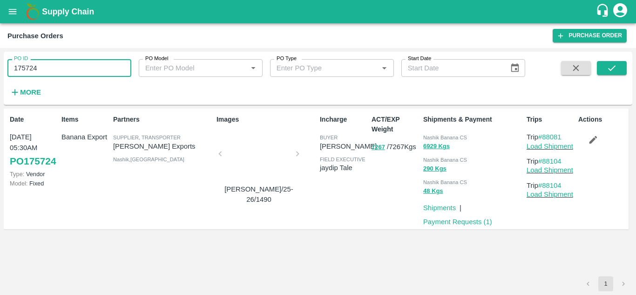
click at [49, 71] on input "175724" at bounding box center [69, 68] width 124 height 18
type input "1"
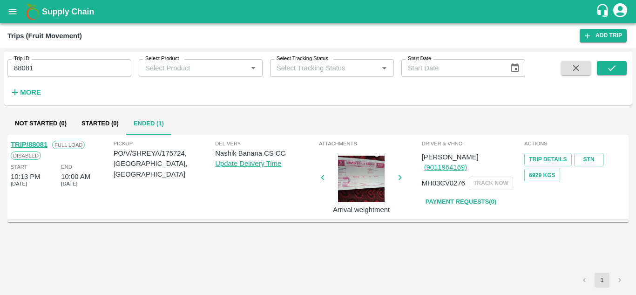
drag, startPoint x: 0, startPoint y: 0, endPoint x: 48, endPoint y: 65, distance: 81.2
click at [48, 65] on div "Trip ID 88081 Trip ID" at bounding box center [65, 64] width 131 height 25
click at [48, 65] on input "88081" at bounding box center [69, 68] width 124 height 18
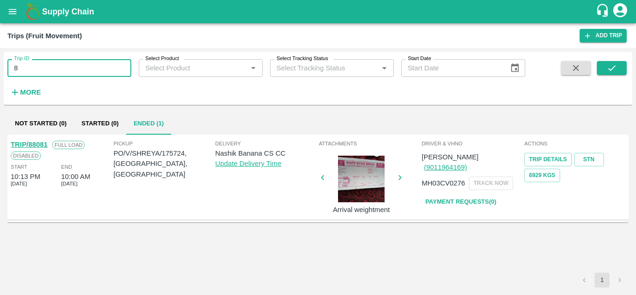
type input "8"
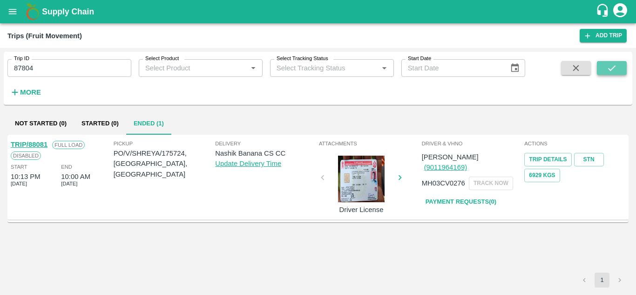
click at [608, 71] on icon "submit" at bounding box center [611, 68] width 10 height 10
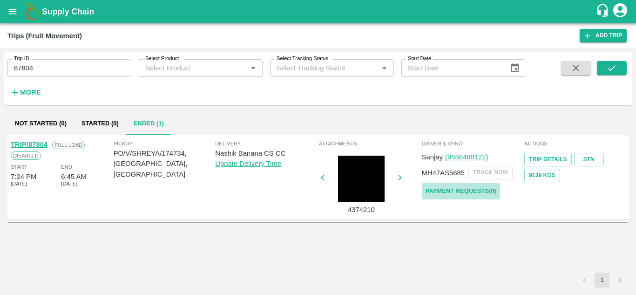
click at [463, 190] on link "Payment Requests( 0 )" at bounding box center [461, 191] width 78 height 16
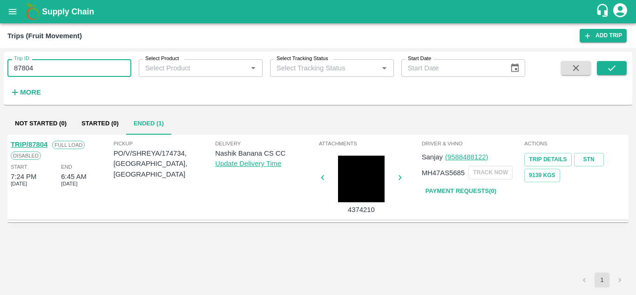
click at [42, 70] on input "87804" at bounding box center [69, 68] width 124 height 18
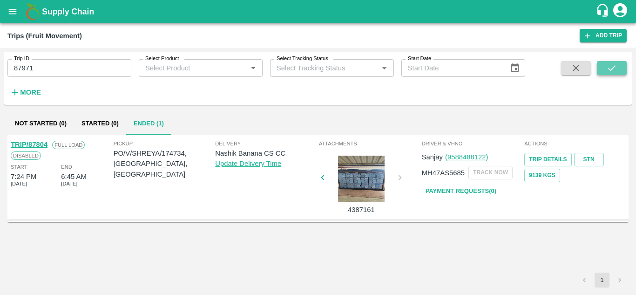
click at [602, 64] on button "submit" at bounding box center [612, 68] width 30 height 14
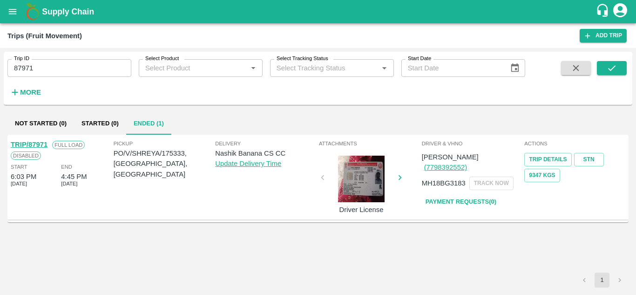
click at [459, 194] on link "Payment Requests( 0 )" at bounding box center [461, 202] width 78 height 16
click at [48, 67] on input "87971" at bounding box center [69, 68] width 124 height 18
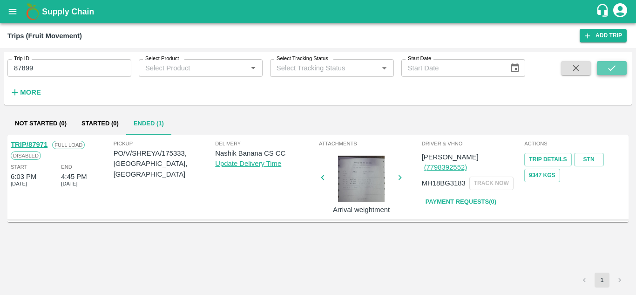
click at [608, 67] on icon "submit" at bounding box center [611, 68] width 10 height 10
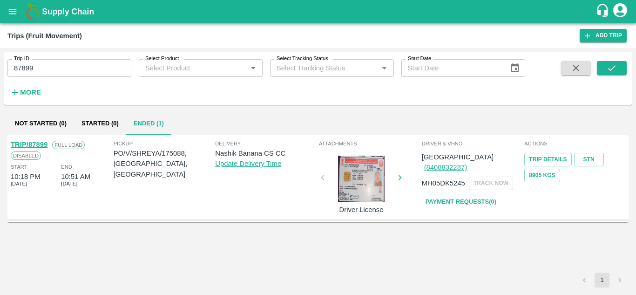
click at [474, 194] on link "Payment Requests( 0 )" at bounding box center [461, 202] width 78 height 16
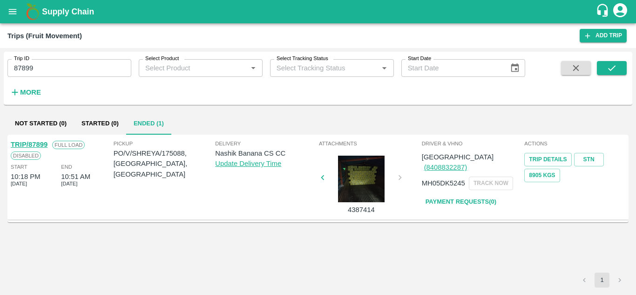
click at [59, 67] on input "87899" at bounding box center [69, 68] width 124 height 18
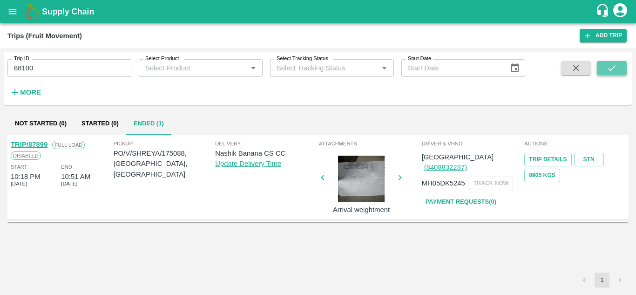
click at [613, 69] on icon "submit" at bounding box center [611, 68] width 10 height 10
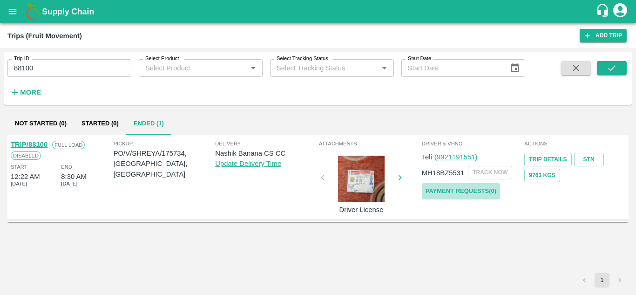
click at [478, 189] on link "Payment Requests( 0 )" at bounding box center [461, 191] width 78 height 16
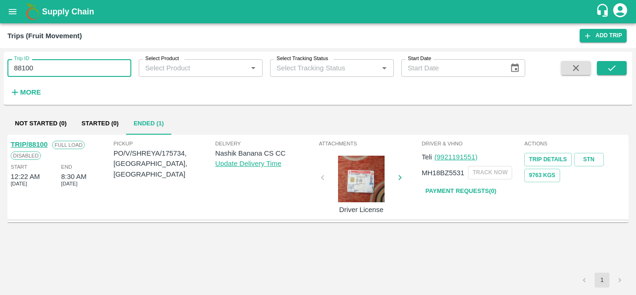
click at [50, 73] on input "88100" at bounding box center [69, 68] width 124 height 18
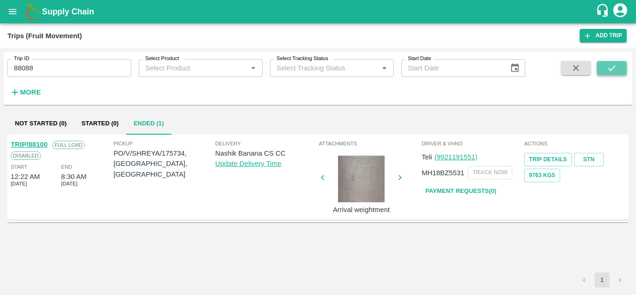
click at [602, 65] on button "submit" at bounding box center [612, 68] width 30 height 14
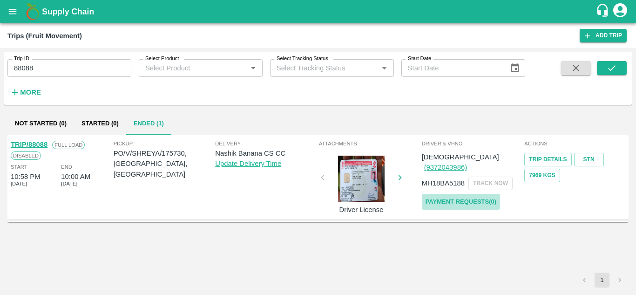
click at [461, 194] on link "Payment Requests( 0 )" at bounding box center [461, 202] width 78 height 16
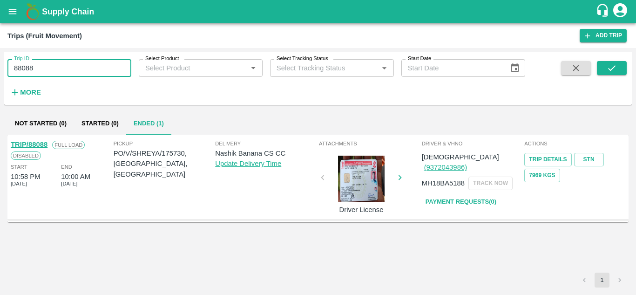
click at [50, 68] on input "88088" at bounding box center [69, 68] width 124 height 18
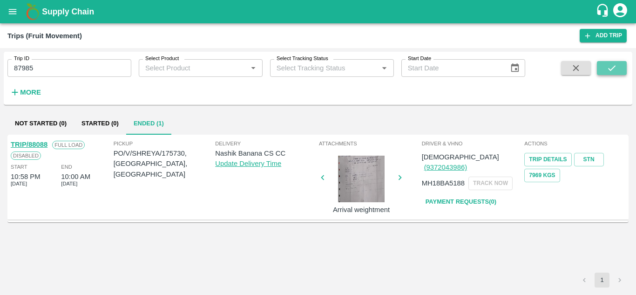
click at [606, 70] on icon "submit" at bounding box center [611, 68] width 10 height 10
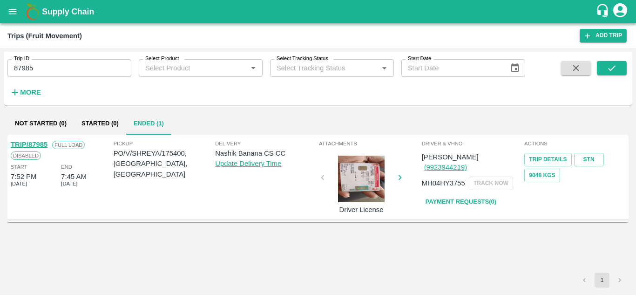
click at [466, 194] on link "Payment Requests( 0 )" at bounding box center [461, 202] width 78 height 16
click at [43, 71] on input "87985" at bounding box center [69, 68] width 124 height 18
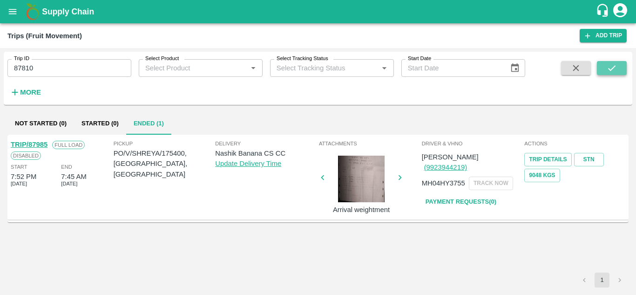
click at [611, 67] on icon "submit" at bounding box center [611, 68] width 10 height 10
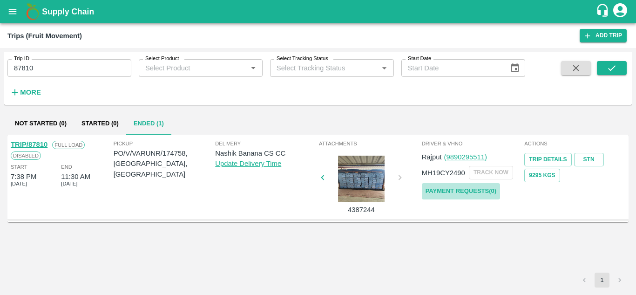
click at [445, 192] on link "Payment Requests( 0 )" at bounding box center [461, 191] width 78 height 16
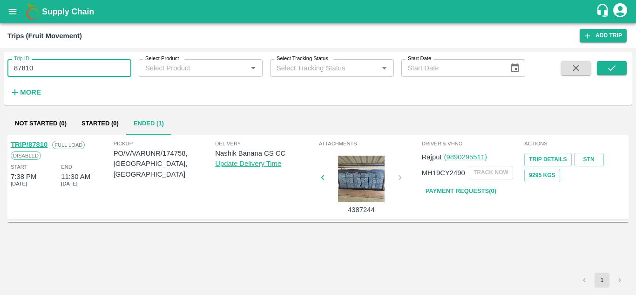
click at [47, 65] on input "87810" at bounding box center [69, 68] width 124 height 18
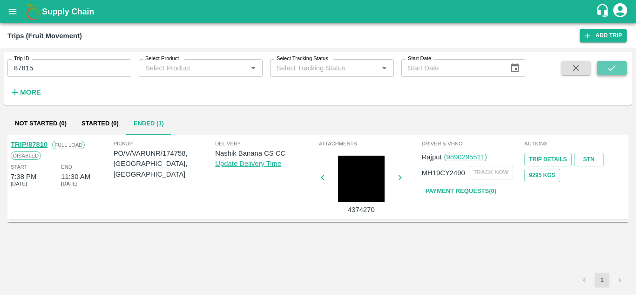
click at [617, 67] on icon "submit" at bounding box center [611, 68] width 10 height 10
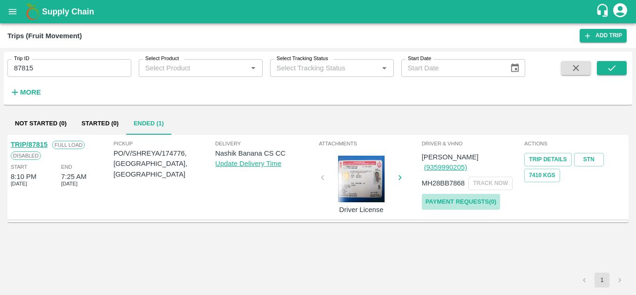
click at [463, 194] on link "Payment Requests( 0 )" at bounding box center [461, 202] width 78 height 16
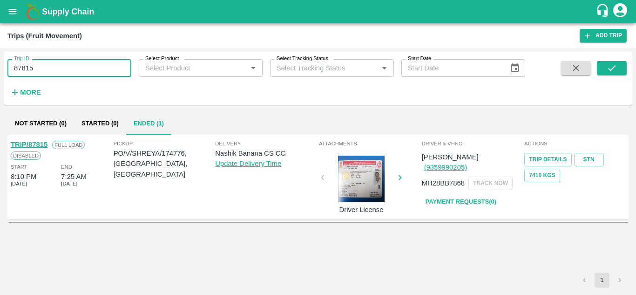
click at [41, 65] on input "87815" at bounding box center [69, 68] width 124 height 18
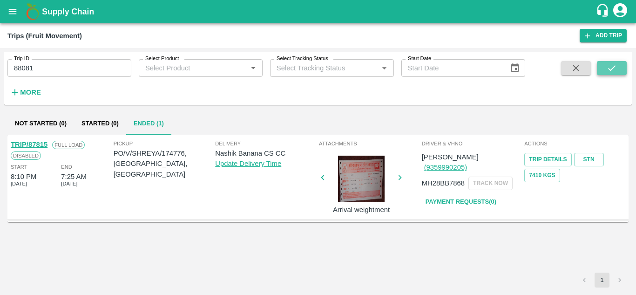
click at [606, 64] on icon "submit" at bounding box center [611, 68] width 10 height 10
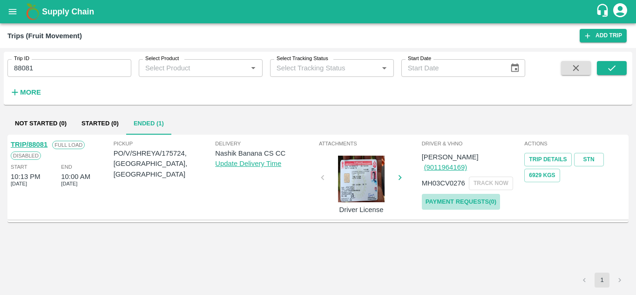
click at [457, 194] on link "Payment Requests( 0 )" at bounding box center [461, 202] width 78 height 16
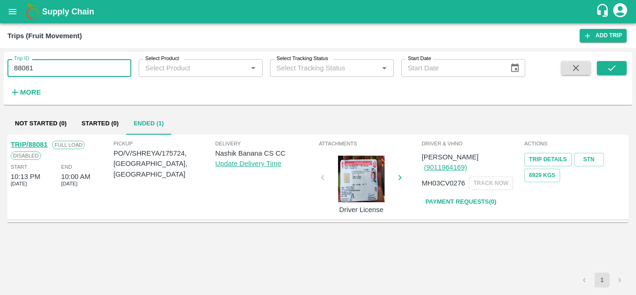
click at [40, 67] on input "88081" at bounding box center [69, 68] width 124 height 18
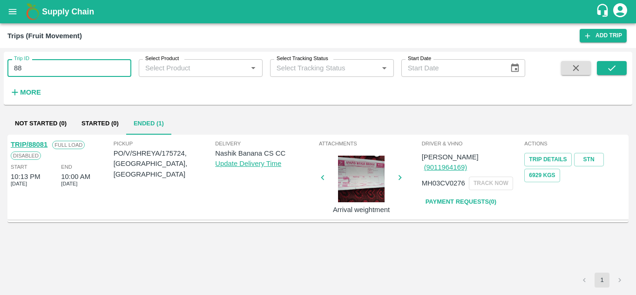
click at [30, 71] on input "88" at bounding box center [69, 68] width 124 height 18
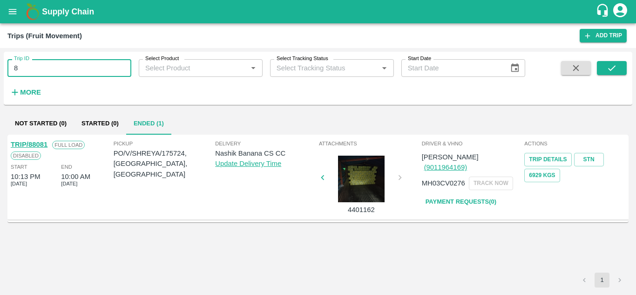
type input "8"
click at [33, 67] on input "Trip ID" at bounding box center [69, 68] width 124 height 18
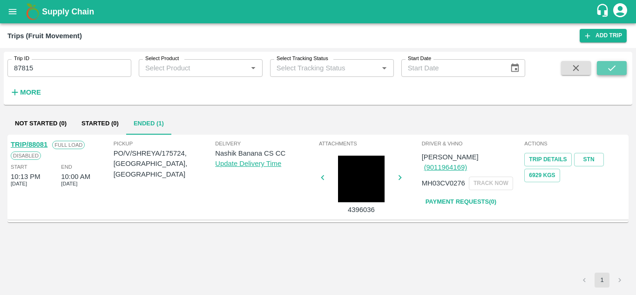
click at [608, 66] on icon "submit" at bounding box center [611, 68] width 10 height 10
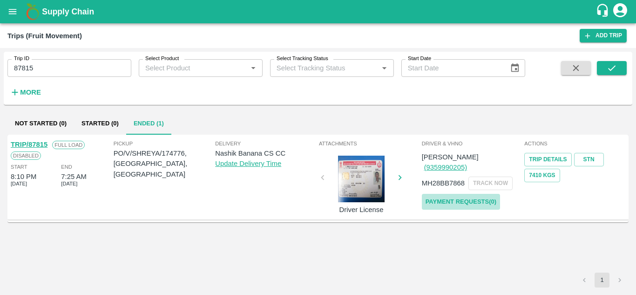
click at [478, 194] on link "Payment Requests( 0 )" at bounding box center [461, 202] width 78 height 16
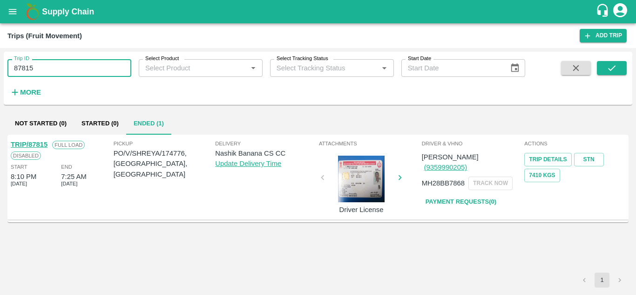
click at [53, 69] on input "87815" at bounding box center [69, 68] width 124 height 18
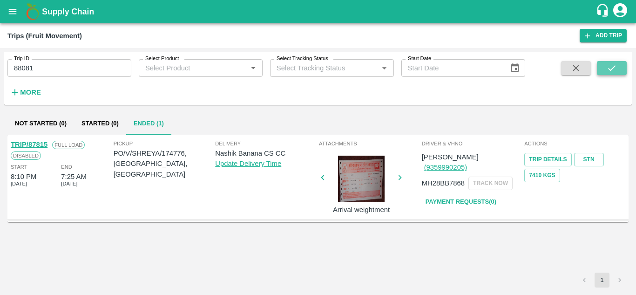
click at [602, 68] on button "submit" at bounding box center [612, 68] width 30 height 14
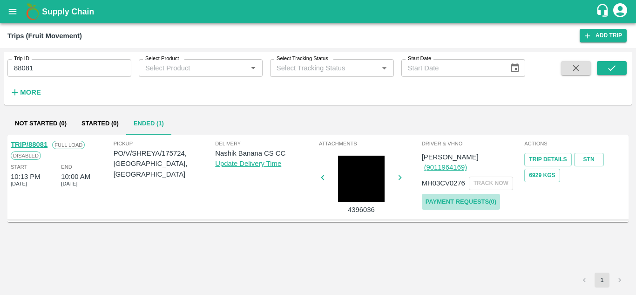
click at [448, 194] on link "Payment Requests( 0 )" at bounding box center [461, 202] width 78 height 16
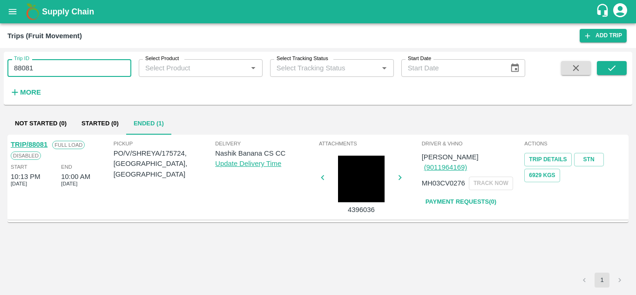
click at [44, 69] on input "88081" at bounding box center [69, 68] width 124 height 18
type input "87885"
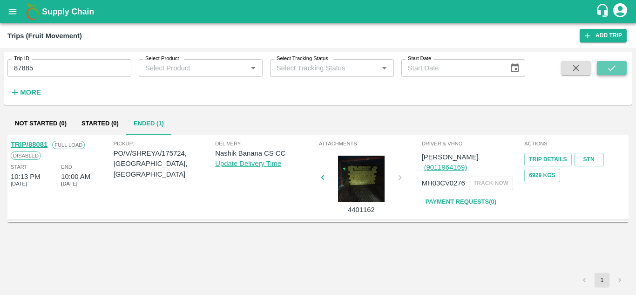
click at [623, 65] on button "submit" at bounding box center [612, 68] width 30 height 14
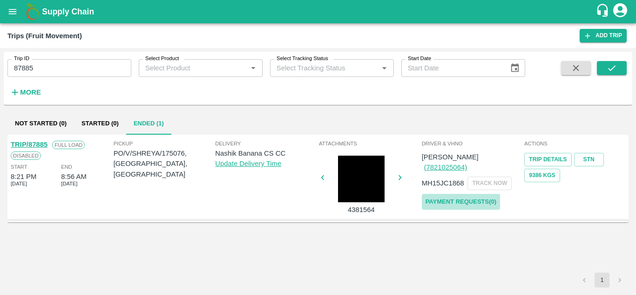
click at [458, 194] on link "Payment Requests( 0 )" at bounding box center [461, 202] width 78 height 16
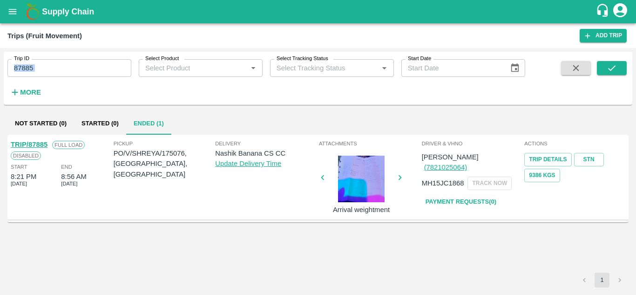
drag, startPoint x: 50, startPoint y: 80, endPoint x: 43, endPoint y: 64, distance: 17.3
click at [43, 64] on div "Trip ID 87885 Trip ID Select Product Select Product   * Select Tracking Status …" at bounding box center [262, 76] width 525 height 48
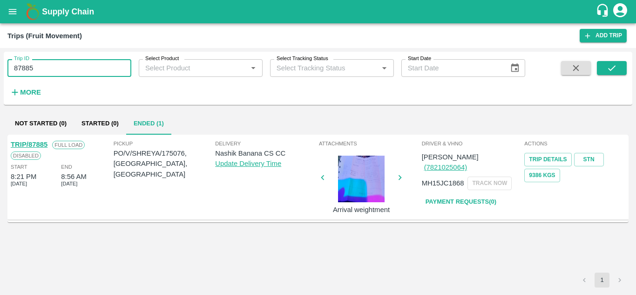
click at [43, 64] on input "87885" at bounding box center [69, 68] width 124 height 18
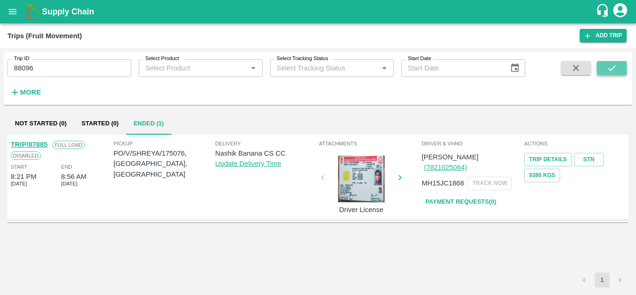
click at [606, 64] on icon "submit" at bounding box center [611, 68] width 10 height 10
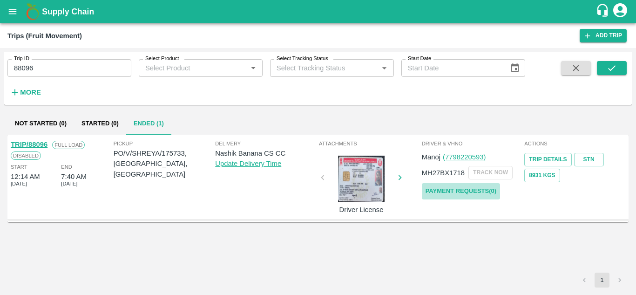
click at [451, 191] on link "Payment Requests( 0 )" at bounding box center [461, 191] width 78 height 16
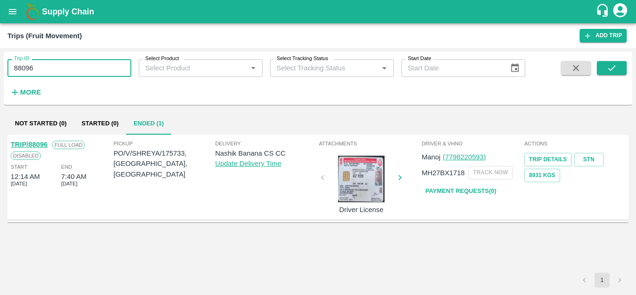
click at [48, 71] on input "88096" at bounding box center [69, 68] width 124 height 18
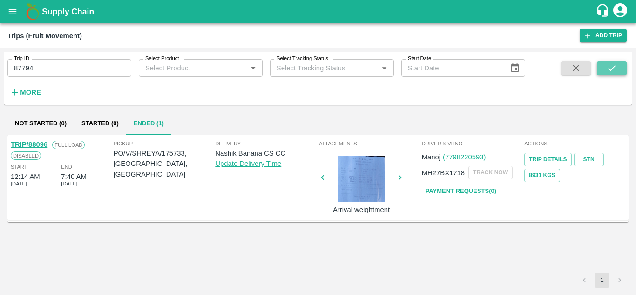
click at [617, 69] on button "submit" at bounding box center [612, 68] width 30 height 14
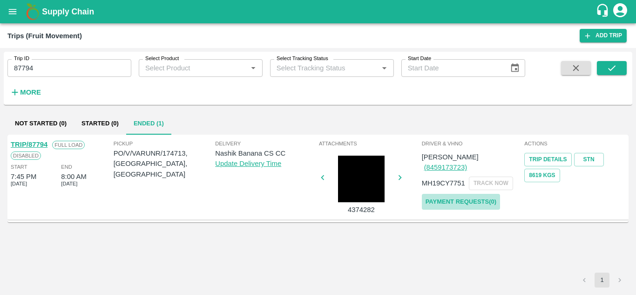
click at [476, 194] on link "Payment Requests( 0 )" at bounding box center [461, 202] width 78 height 16
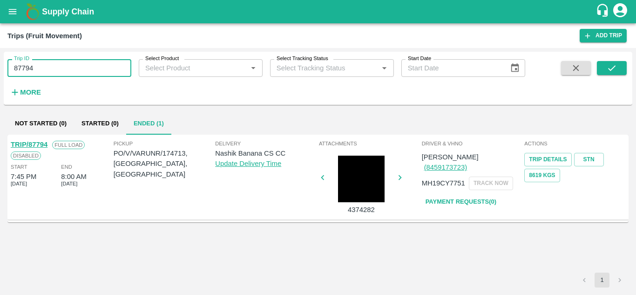
click at [55, 69] on input "87794" at bounding box center [69, 68] width 124 height 18
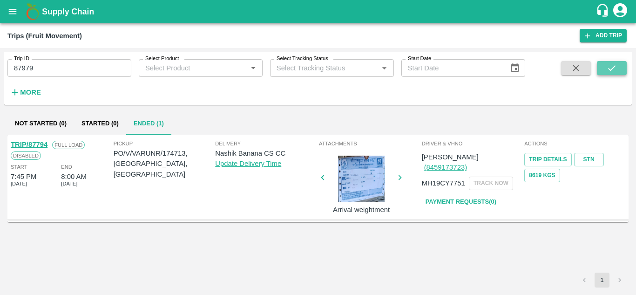
click at [615, 70] on icon "submit" at bounding box center [611, 68] width 10 height 10
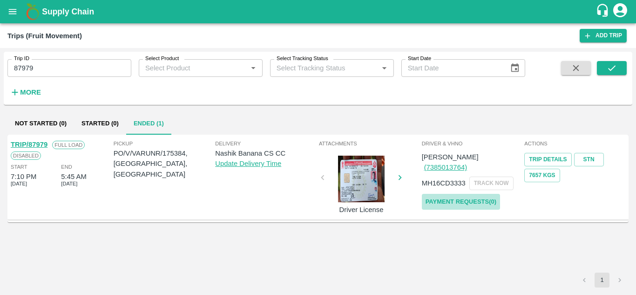
click at [473, 194] on link "Payment Requests( 0 )" at bounding box center [461, 202] width 78 height 16
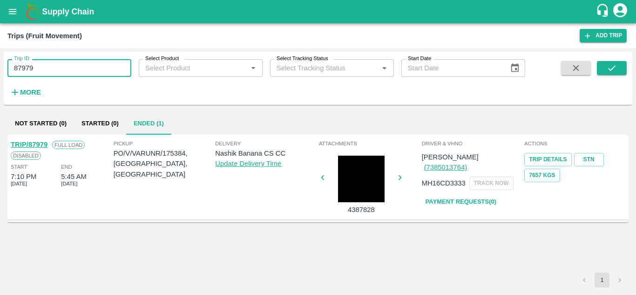
click at [54, 63] on input "87979" at bounding box center [69, 68] width 124 height 18
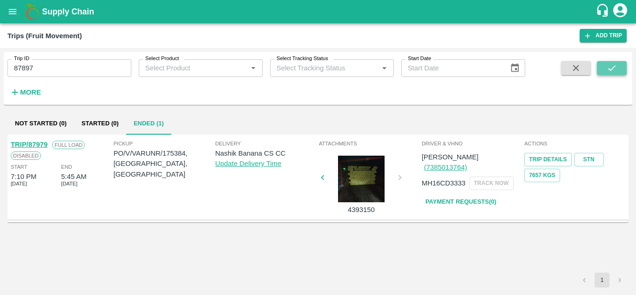
click at [615, 68] on icon "submit" at bounding box center [611, 68] width 10 height 10
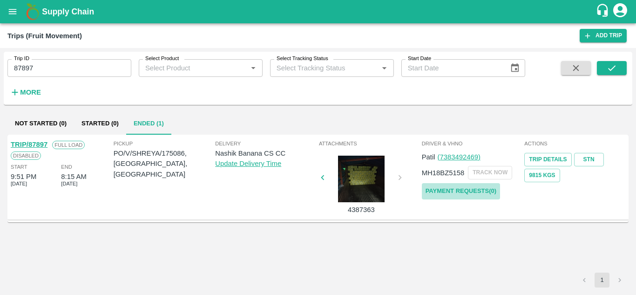
click at [476, 189] on link "Payment Requests( 0 )" at bounding box center [461, 191] width 78 height 16
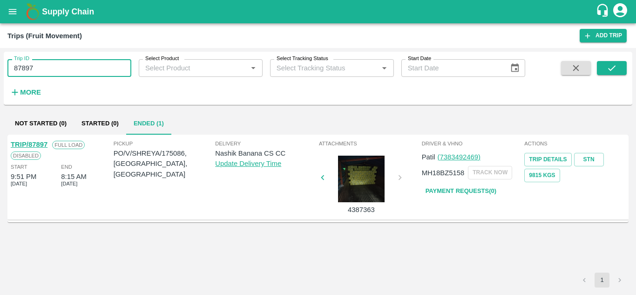
click at [54, 67] on input "87897" at bounding box center [69, 68] width 124 height 18
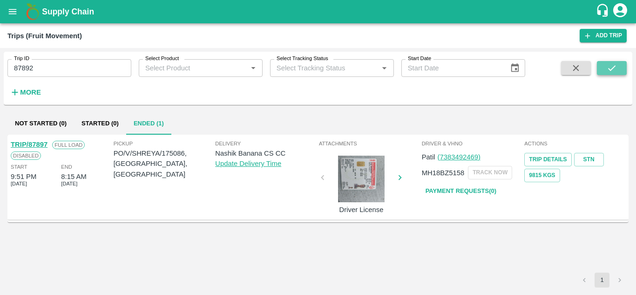
click at [616, 67] on icon "submit" at bounding box center [611, 68] width 10 height 10
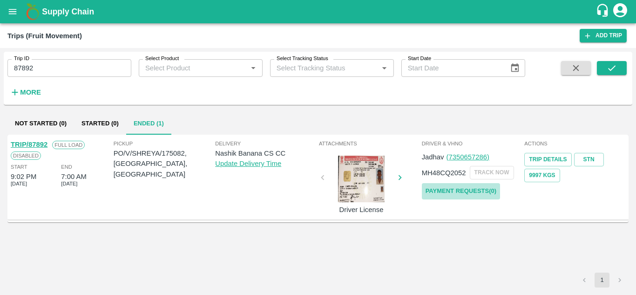
click at [481, 187] on link "Payment Requests( 0 )" at bounding box center [461, 191] width 78 height 16
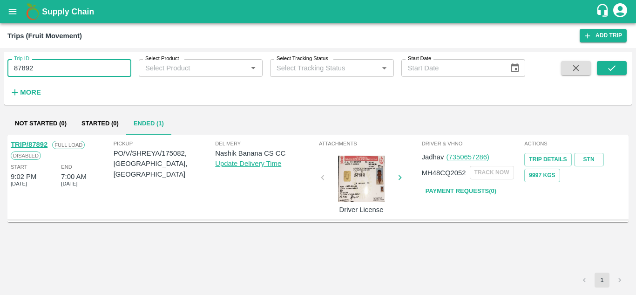
click at [40, 66] on input "87892" at bounding box center [69, 68] width 124 height 18
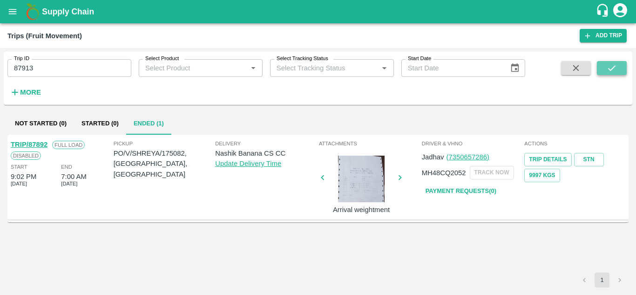
click at [607, 71] on icon "submit" at bounding box center [611, 68] width 10 height 10
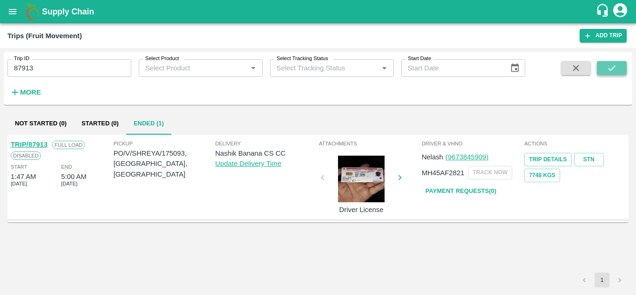
click at [606, 65] on icon "submit" at bounding box center [611, 68] width 10 height 10
click at [461, 189] on link "Payment Requests( 0 )" at bounding box center [461, 191] width 78 height 16
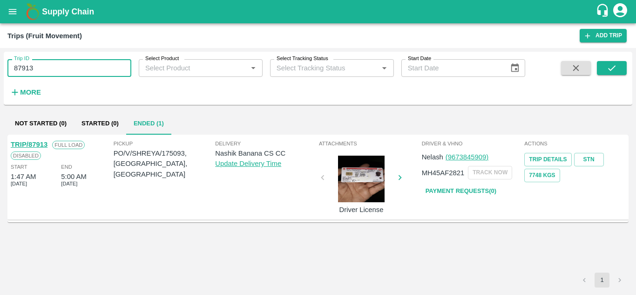
click at [47, 68] on input "87913" at bounding box center [69, 68] width 124 height 18
click at [606, 67] on icon "submit" at bounding box center [611, 68] width 10 height 10
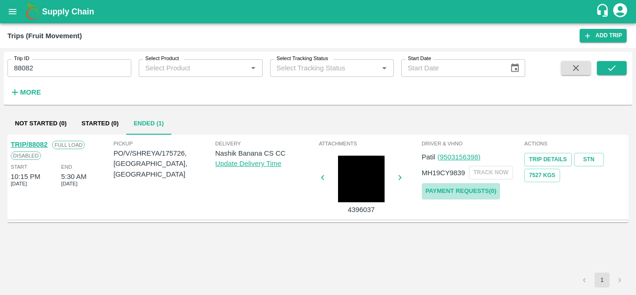
click at [465, 191] on link "Payment Requests( 0 )" at bounding box center [461, 191] width 78 height 16
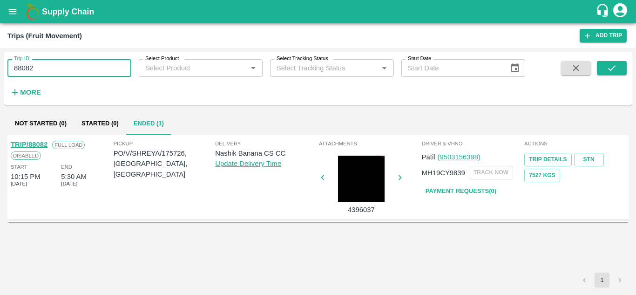
click at [49, 67] on input "88082" at bounding box center [69, 68] width 124 height 18
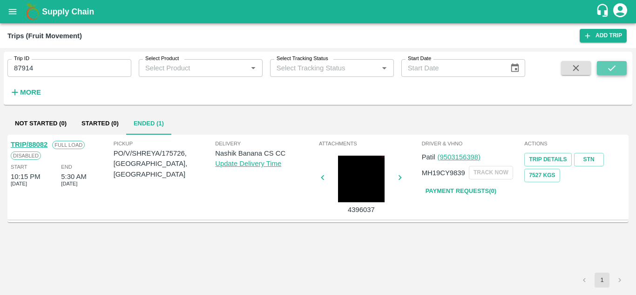
click at [618, 67] on button "submit" at bounding box center [612, 68] width 30 height 14
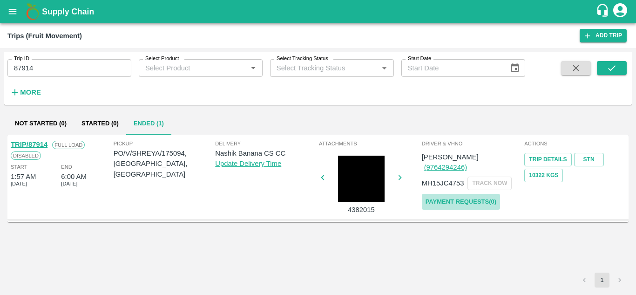
click at [471, 194] on link "Payment Requests( 0 )" at bounding box center [461, 202] width 78 height 16
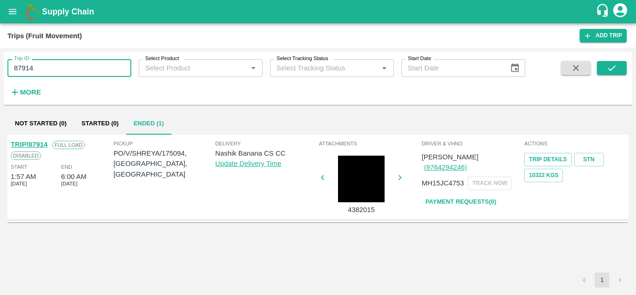
click at [50, 65] on input "87914" at bounding box center [69, 68] width 124 height 18
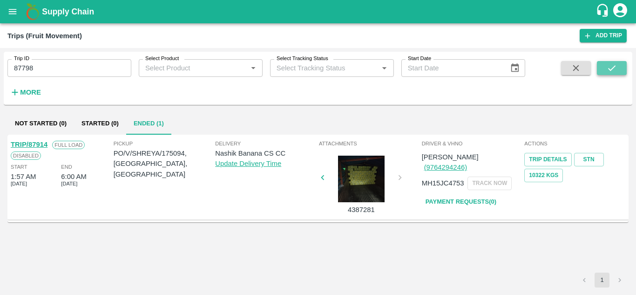
click at [608, 69] on icon "submit" at bounding box center [611, 68] width 10 height 10
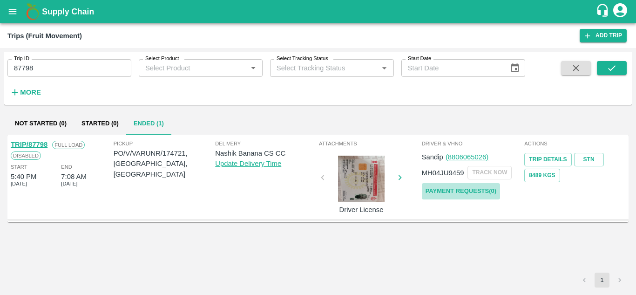
click at [472, 191] on link "Payment Requests( 0 )" at bounding box center [461, 191] width 78 height 16
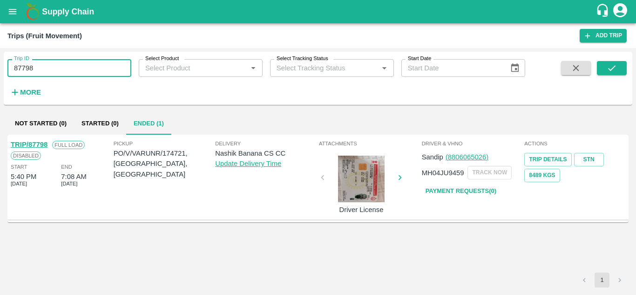
click at [47, 65] on input "87798" at bounding box center [69, 68] width 124 height 18
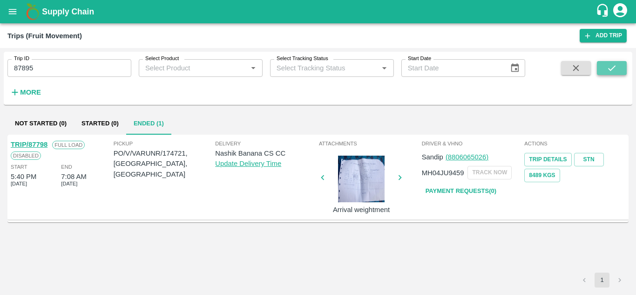
click at [609, 67] on icon "submit" at bounding box center [611, 68] width 10 height 10
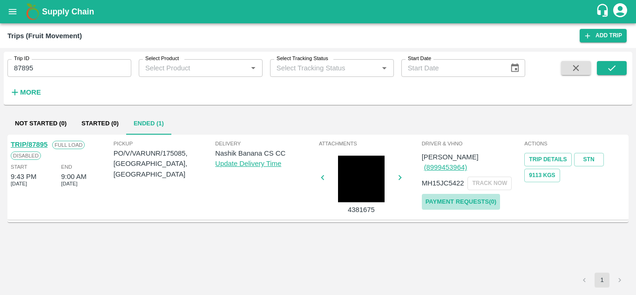
click at [448, 194] on link "Payment Requests( 0 )" at bounding box center [461, 202] width 78 height 16
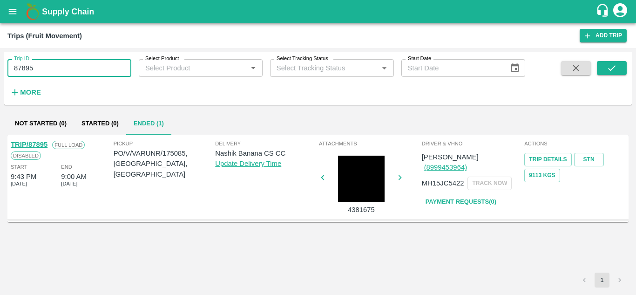
click at [45, 64] on input "87895" at bounding box center [69, 68] width 124 height 18
click at [622, 64] on button "submit" at bounding box center [612, 68] width 30 height 14
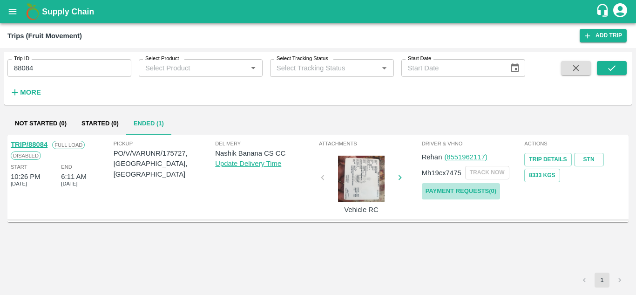
click at [450, 188] on link "Payment Requests( 0 )" at bounding box center [461, 191] width 78 height 16
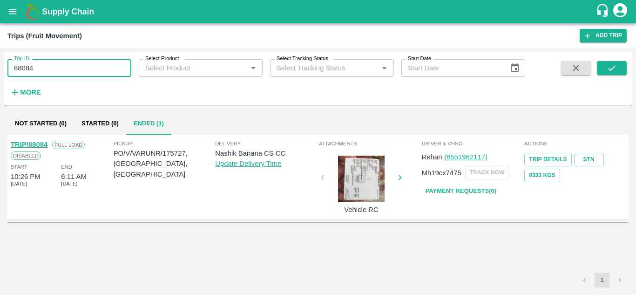
click at [52, 73] on input "88084" at bounding box center [69, 68] width 124 height 18
click at [43, 68] on input "8790" at bounding box center [69, 68] width 124 height 18
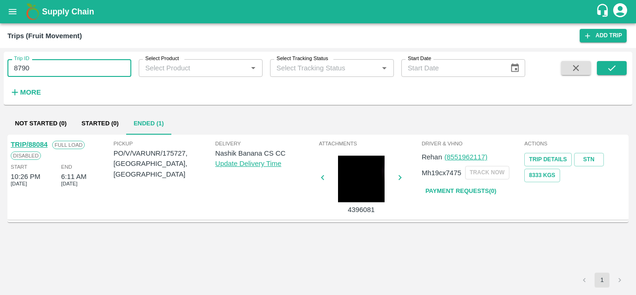
click at [43, 68] on input "8790" at bounding box center [69, 68] width 124 height 18
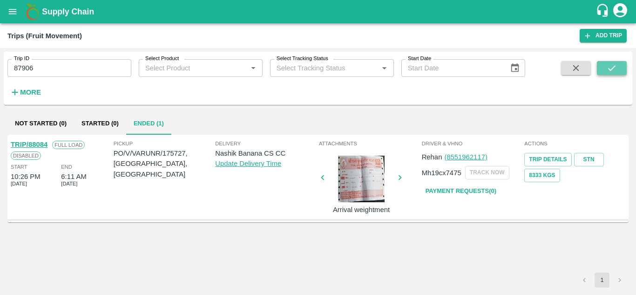
click at [618, 66] on button "submit" at bounding box center [612, 68] width 30 height 14
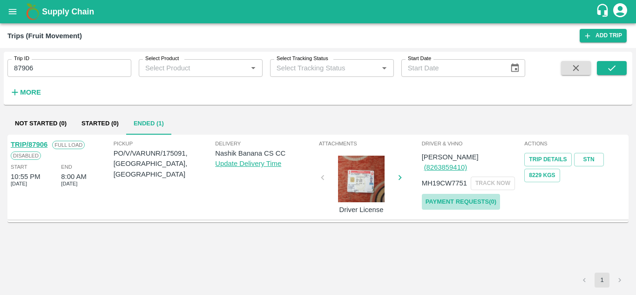
click at [476, 194] on link "Payment Requests( 0 )" at bounding box center [461, 202] width 78 height 16
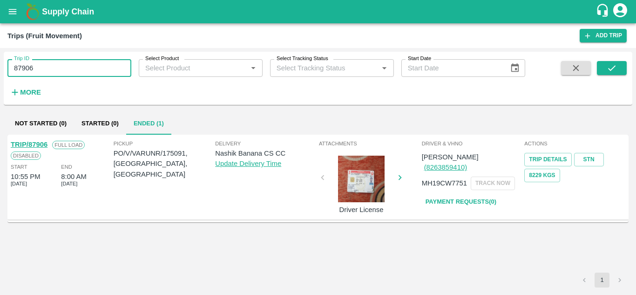
click at [49, 62] on input "87906" at bounding box center [69, 68] width 124 height 18
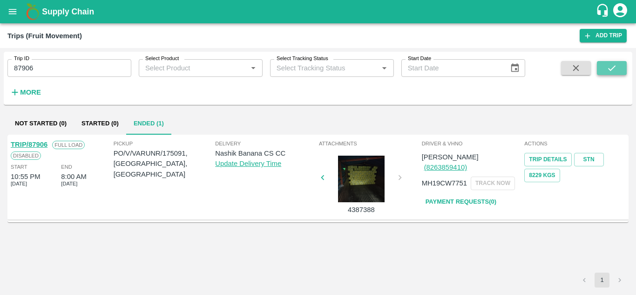
click at [618, 63] on button "submit" at bounding box center [612, 68] width 30 height 14
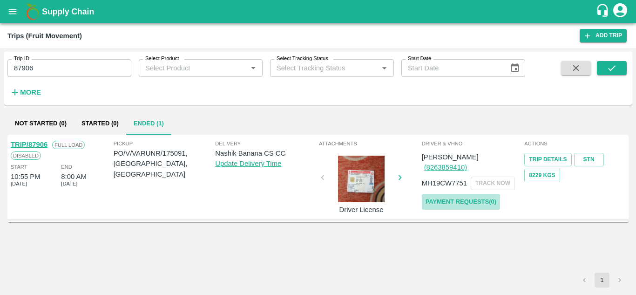
click at [459, 194] on link "Payment Requests( 0 )" at bounding box center [461, 202] width 78 height 16
click at [43, 74] on input "87906" at bounding box center [69, 68] width 124 height 18
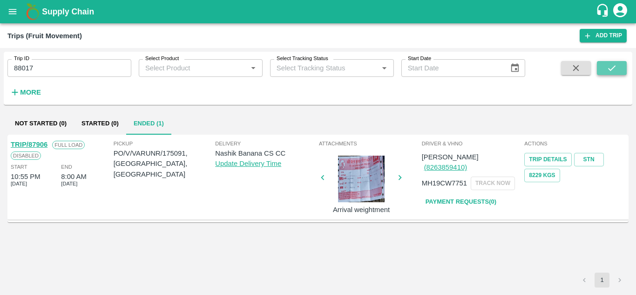
click at [613, 63] on icon "submit" at bounding box center [611, 68] width 10 height 10
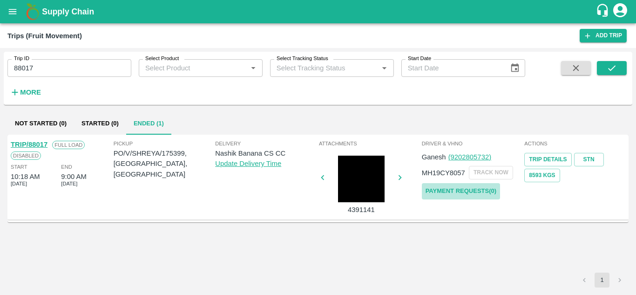
click at [476, 187] on link "Payment Requests( 0 )" at bounding box center [461, 191] width 78 height 16
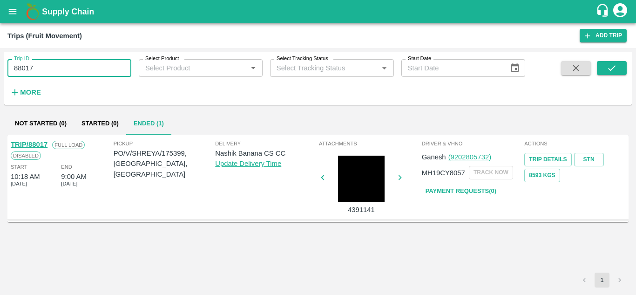
click at [48, 76] on input "88017" at bounding box center [69, 68] width 124 height 18
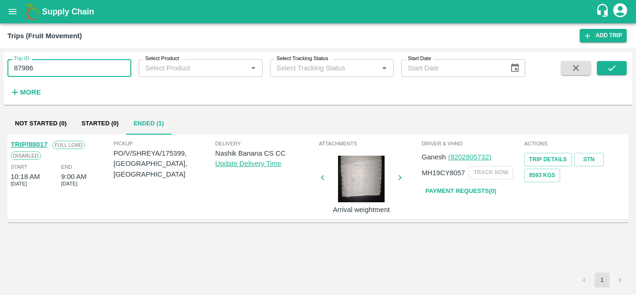
type input "87986"
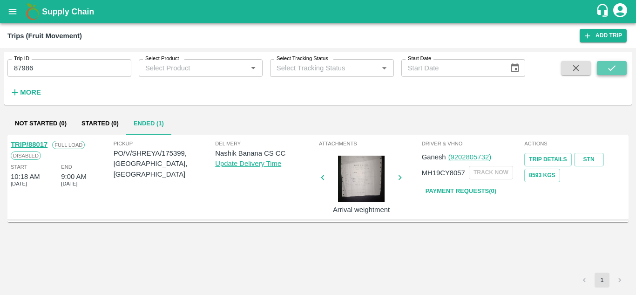
click at [614, 64] on icon "submit" at bounding box center [611, 68] width 10 height 10
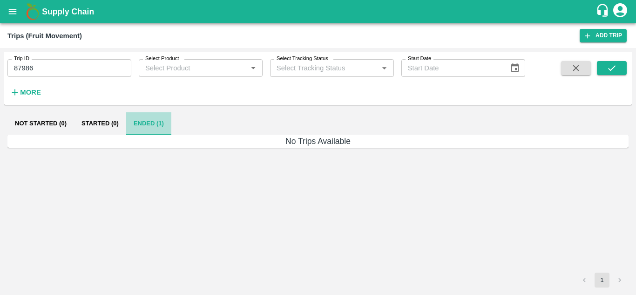
click at [146, 123] on button "Ended (1)" at bounding box center [148, 123] width 45 height 22
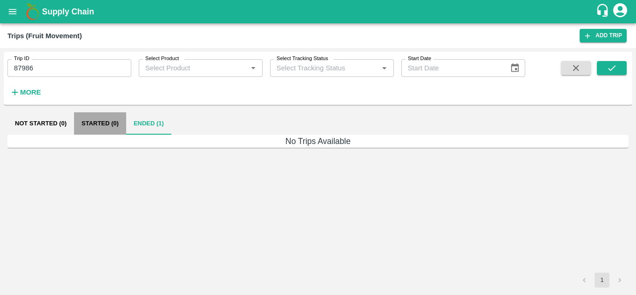
click at [96, 130] on button "Started (0)" at bounding box center [100, 123] width 52 height 22
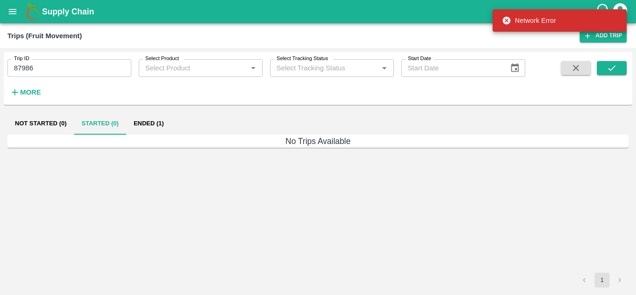
click at [139, 121] on button "Ended (1)" at bounding box center [148, 123] width 45 height 22
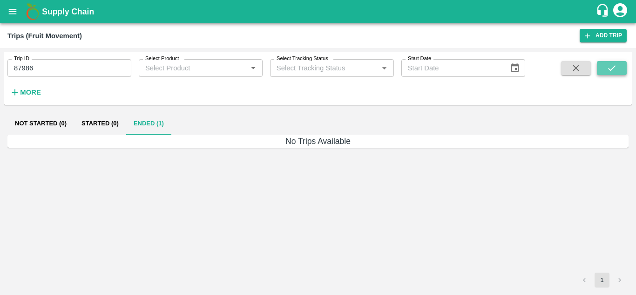
click at [607, 66] on icon "submit" at bounding box center [611, 68] width 10 height 10
click at [48, 121] on button "Not Started (0)" at bounding box center [40, 123] width 67 height 22
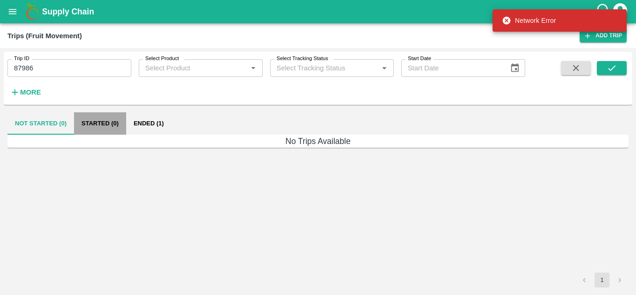
click at [105, 123] on button "Started (0)" at bounding box center [100, 123] width 52 height 22
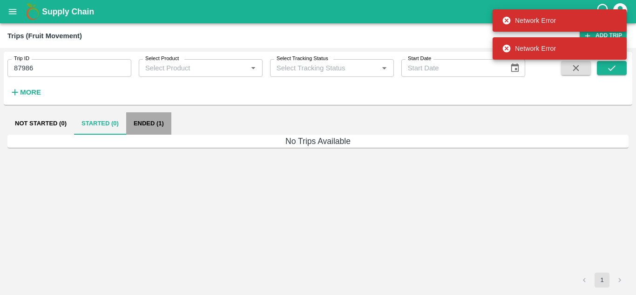
click at [148, 121] on button "Ended (1)" at bounding box center [148, 123] width 45 height 22
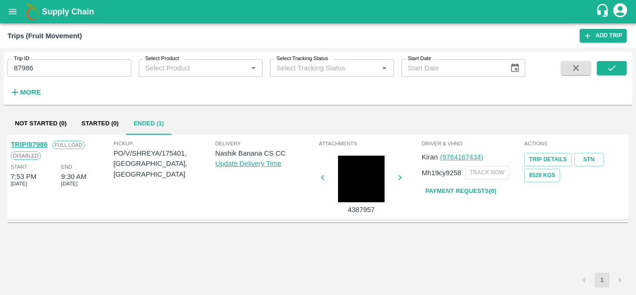
click at [466, 189] on link "Payment Requests( 0 )" at bounding box center [461, 191] width 78 height 16
click at [47, 67] on input "87986" at bounding box center [69, 68] width 124 height 18
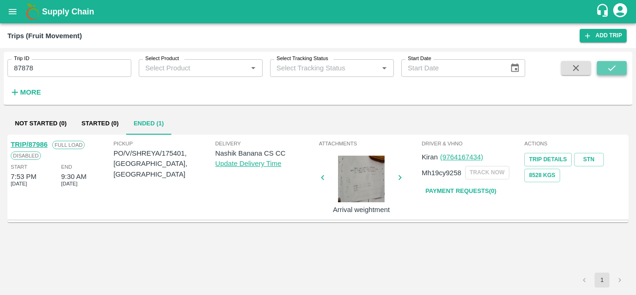
click at [608, 69] on icon "submit" at bounding box center [611, 68] width 10 height 10
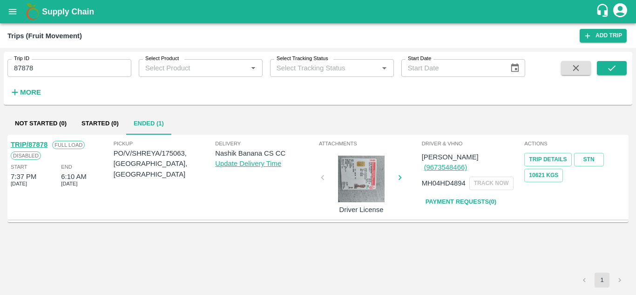
click at [470, 194] on link "Payment Requests( 0 )" at bounding box center [461, 202] width 78 height 16
click at [47, 67] on input "87878" at bounding box center [69, 68] width 124 height 18
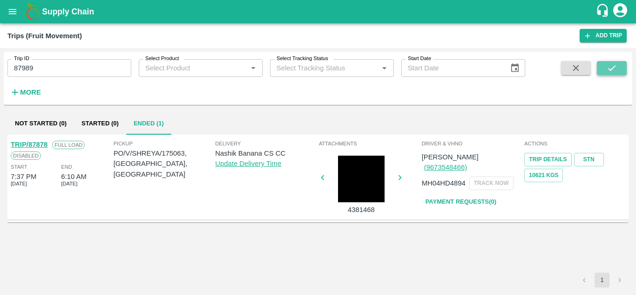
click at [611, 72] on icon "submit" at bounding box center [611, 68] width 10 height 10
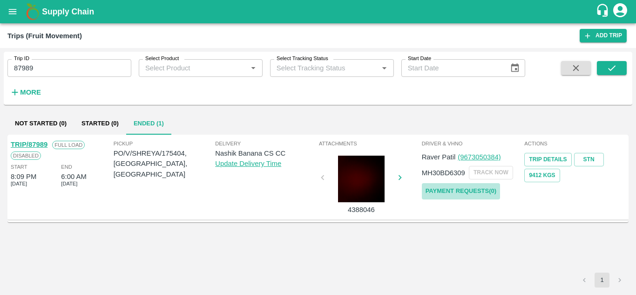
click at [450, 191] on link "Payment Requests( 0 )" at bounding box center [461, 191] width 78 height 16
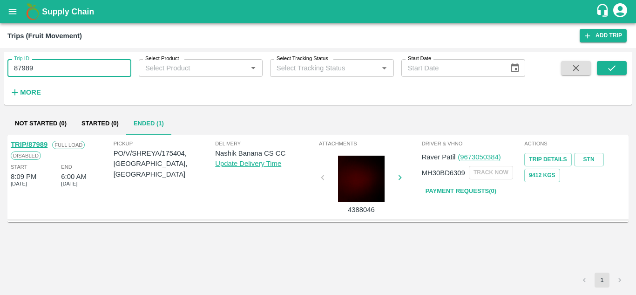
click at [52, 68] on input "87989" at bounding box center [69, 68] width 124 height 18
click at [616, 68] on icon "submit" at bounding box center [611, 68] width 10 height 10
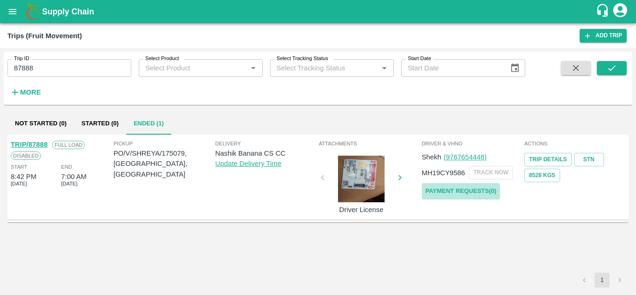
click at [478, 192] on link "Payment Requests( 0 )" at bounding box center [461, 191] width 78 height 16
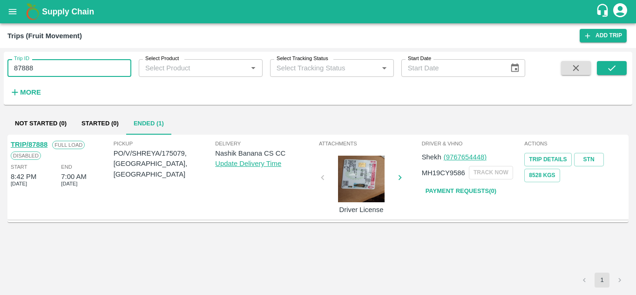
click at [57, 71] on input "87888" at bounding box center [69, 68] width 124 height 18
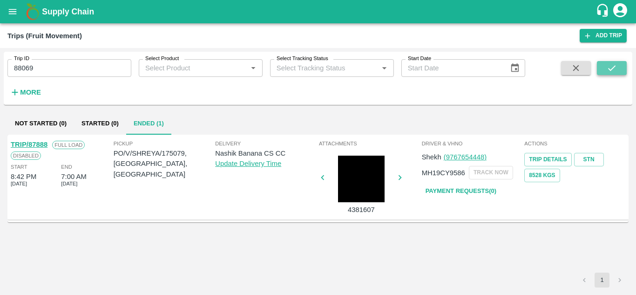
click at [618, 66] on button "submit" at bounding box center [612, 68] width 30 height 14
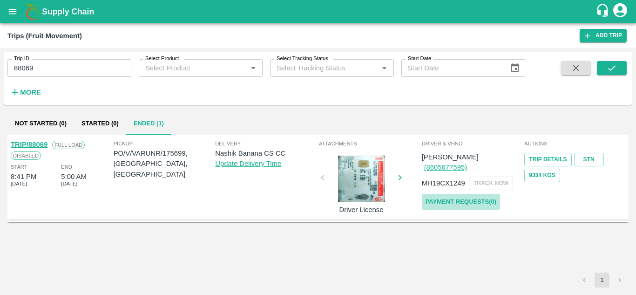
click at [466, 194] on link "Payment Requests( 0 )" at bounding box center [461, 202] width 78 height 16
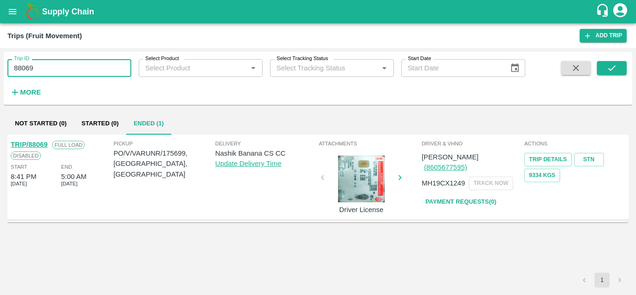
click at [52, 68] on input "88069" at bounding box center [69, 68] width 124 height 18
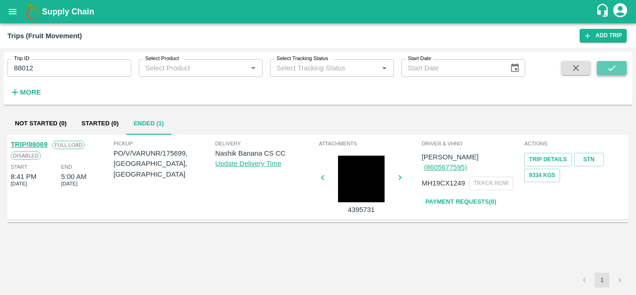
click at [617, 69] on button "submit" at bounding box center [612, 68] width 30 height 14
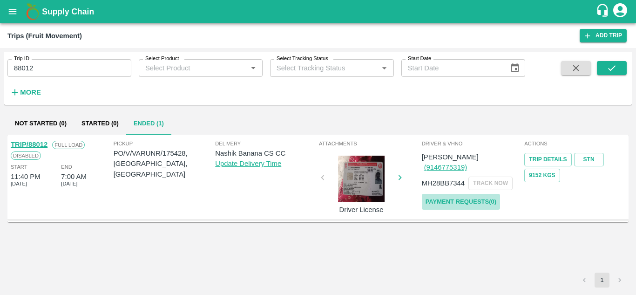
click at [486, 195] on link "Payment Requests( 0 )" at bounding box center [461, 202] width 78 height 16
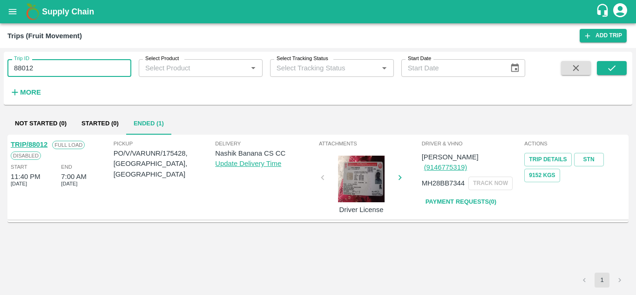
click at [54, 70] on input "88012" at bounding box center [69, 68] width 124 height 18
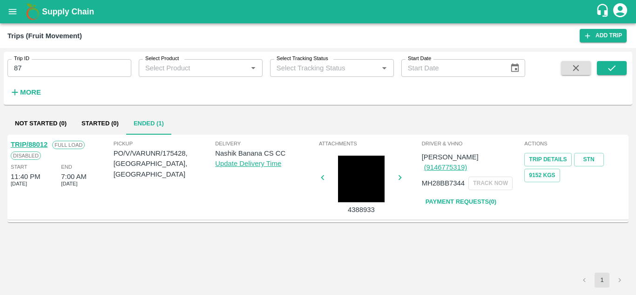
click at [170, 248] on div "TRIP/88012 Full Load Disabled Start 11:40 PM 11 Sep 2025 End 7:00 AM 12 Sep 202…" at bounding box center [317, 204] width 621 height 138
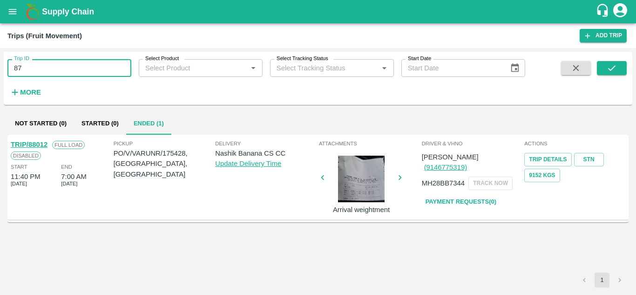
click at [61, 76] on input "87" at bounding box center [69, 68] width 124 height 18
click at [27, 65] on input "87" at bounding box center [69, 68] width 124 height 18
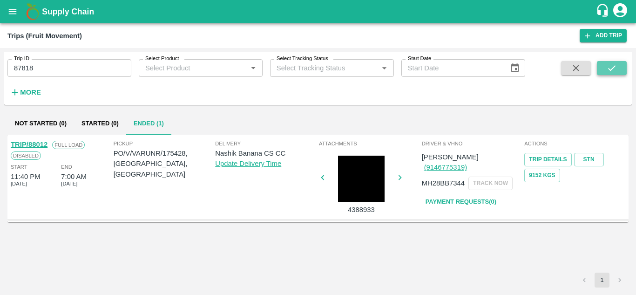
click at [616, 63] on icon "submit" at bounding box center [611, 68] width 10 height 10
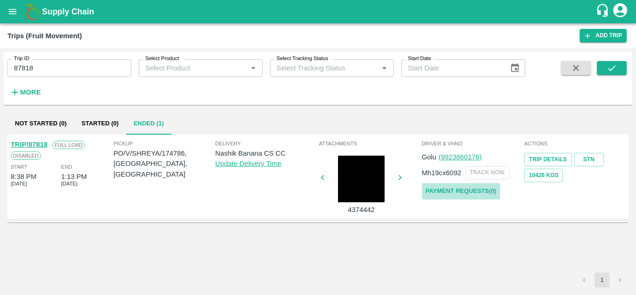
click at [464, 186] on link "Payment Requests( 0 )" at bounding box center [461, 191] width 78 height 16
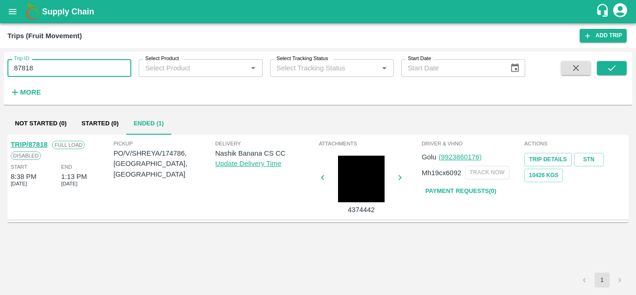
click at [50, 68] on input "87818" at bounding box center [69, 68] width 124 height 18
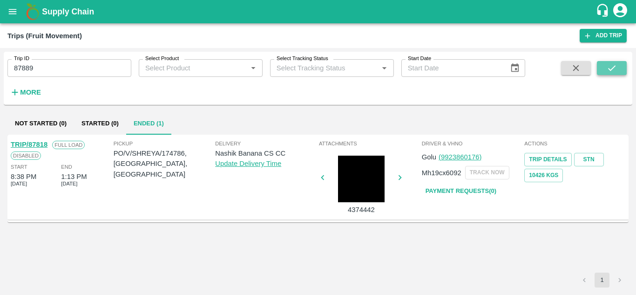
click at [618, 70] on button "submit" at bounding box center [612, 68] width 30 height 14
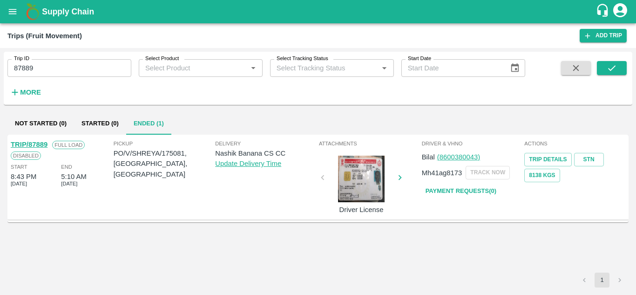
click at [446, 189] on link "Payment Requests( 0 )" at bounding box center [461, 191] width 78 height 16
click at [46, 71] on input "87889" at bounding box center [69, 68] width 124 height 18
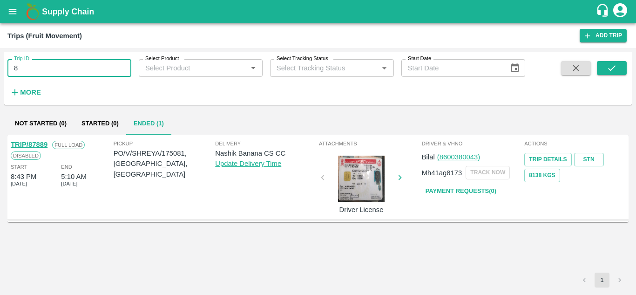
type input "8"
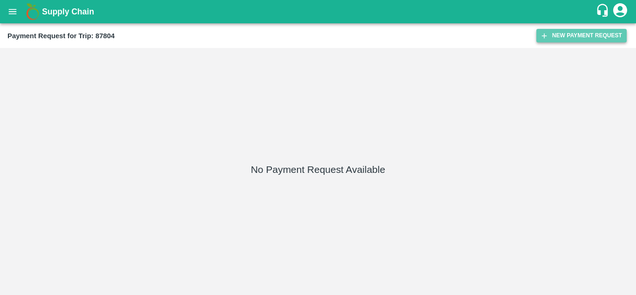
click at [575, 35] on button "New Payment Request" at bounding box center [581, 35] width 90 height 13
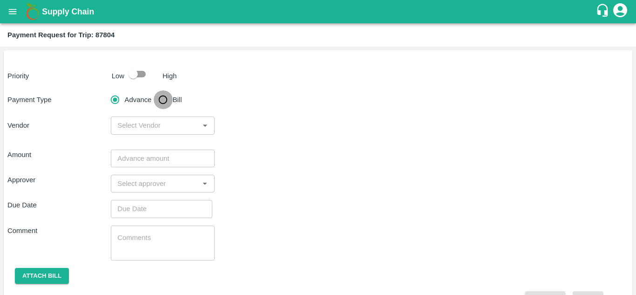
click at [162, 97] on input "Bill" at bounding box center [163, 99] width 19 height 19
radio input "true"
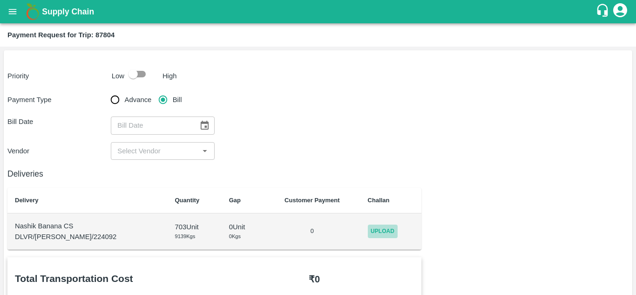
click at [377, 231] on span "Upload" at bounding box center [383, 230] width 30 height 13
click at [0, 0] on input "Upload" at bounding box center [0, 0] width 0 height 0
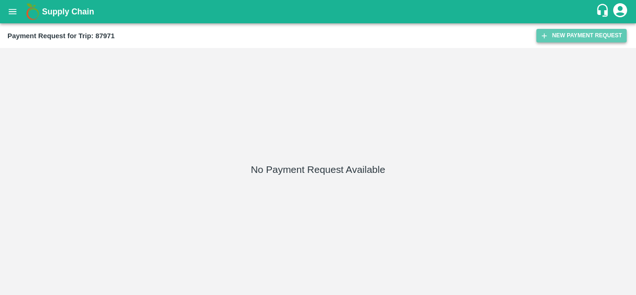
click at [580, 29] on button "New Payment Request" at bounding box center [581, 35] width 90 height 13
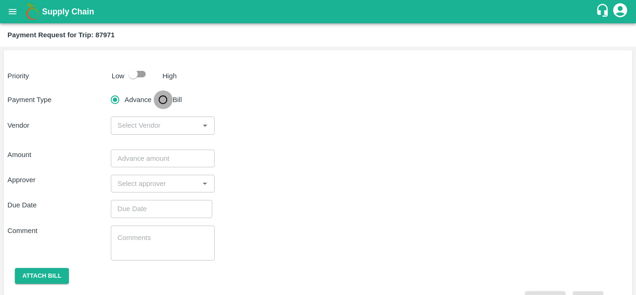
click at [164, 99] on input "Bill" at bounding box center [163, 99] width 19 height 19
radio input "true"
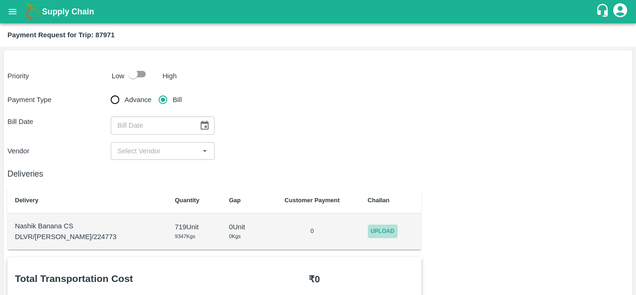
click at [371, 229] on span "Upload" at bounding box center [383, 230] width 30 height 13
click at [0, 0] on input "Upload" at bounding box center [0, 0] width 0 height 0
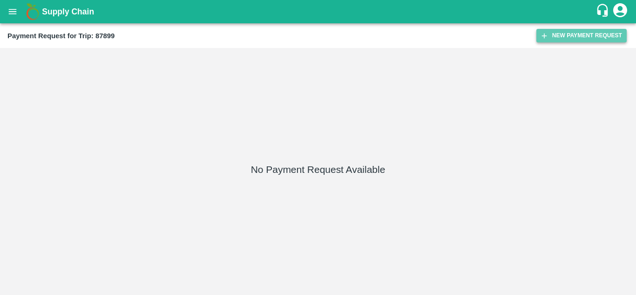
click at [557, 33] on button "New Payment Request" at bounding box center [581, 35] width 90 height 13
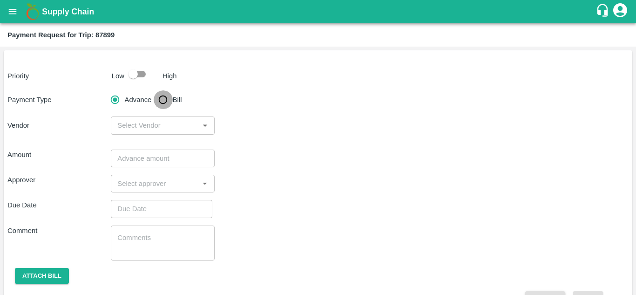
click at [167, 101] on input "Bill" at bounding box center [163, 99] width 19 height 19
radio input "true"
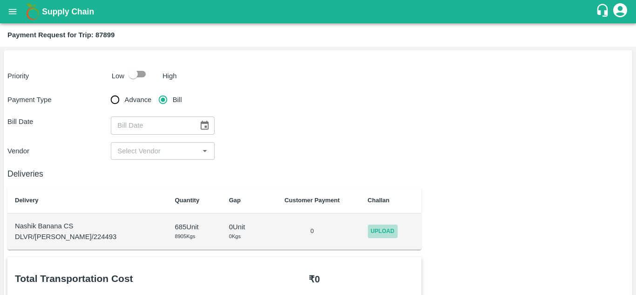
click at [373, 227] on span "Upload" at bounding box center [383, 230] width 30 height 13
click at [0, 0] on input "Upload" at bounding box center [0, 0] width 0 height 0
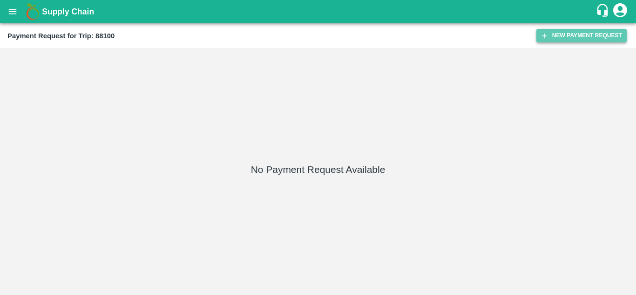
click at [571, 39] on button "New Payment Request" at bounding box center [581, 35] width 90 height 13
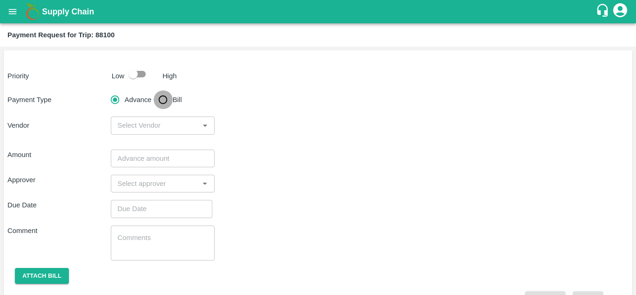
click at [167, 99] on input "Bill" at bounding box center [163, 99] width 19 height 19
radio input "true"
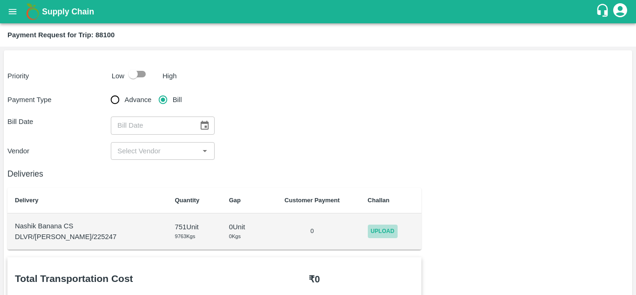
click at [372, 229] on span "Upload" at bounding box center [383, 230] width 30 height 13
click at [0, 0] on input "Upload" at bounding box center [0, 0] width 0 height 0
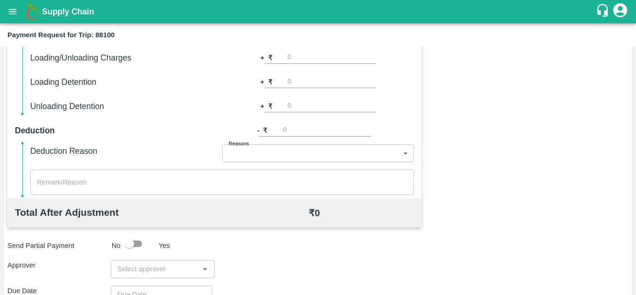
scroll to position [424, 0]
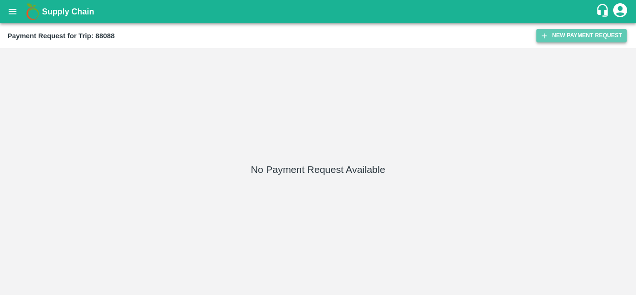
click at [585, 36] on button "New Payment Request" at bounding box center [581, 35] width 90 height 13
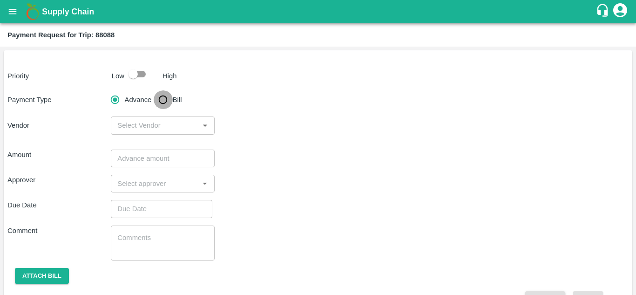
click at [160, 102] on input "Bill" at bounding box center [163, 99] width 19 height 19
radio input "true"
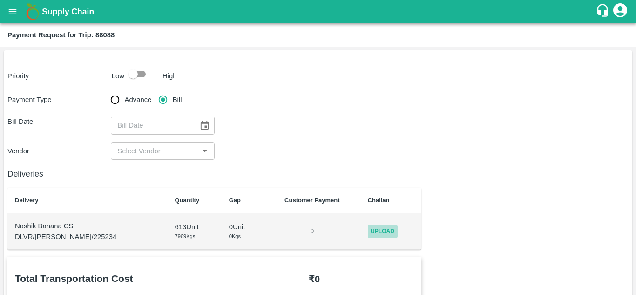
click at [379, 230] on span "Upload" at bounding box center [383, 230] width 30 height 13
click at [0, 0] on input "Upload" at bounding box center [0, 0] width 0 height 0
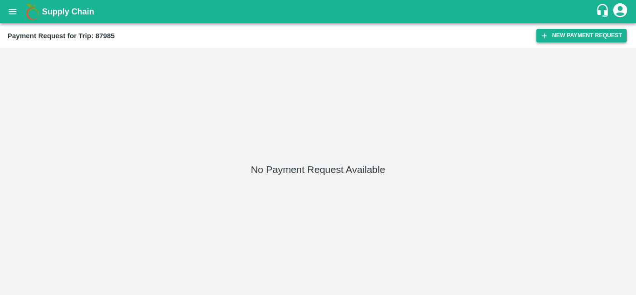
click at [578, 35] on button "New Payment Request" at bounding box center [581, 35] width 90 height 13
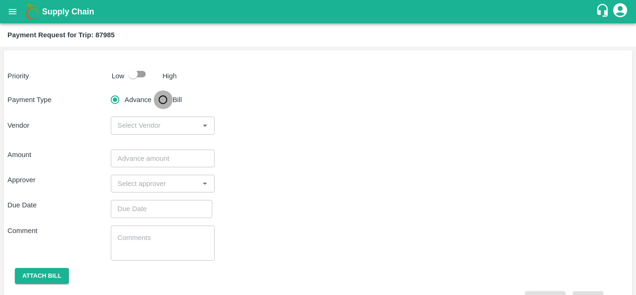
click at [164, 96] on input "Bill" at bounding box center [163, 99] width 19 height 19
radio input "true"
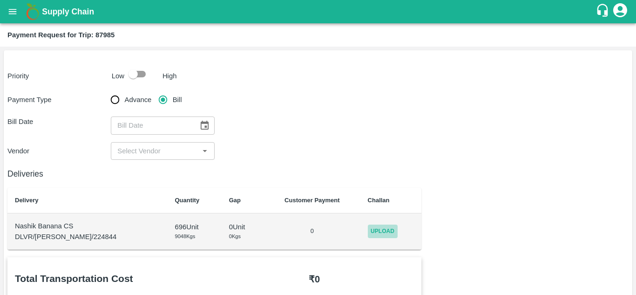
click at [381, 230] on span "Upload" at bounding box center [383, 230] width 30 height 13
click at [0, 0] on input "Upload" at bounding box center [0, 0] width 0 height 0
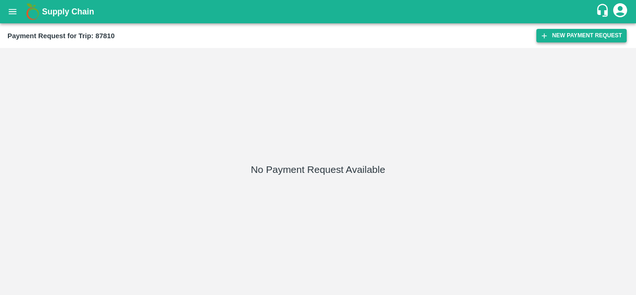
click at [575, 34] on button "New Payment Request" at bounding box center [581, 35] width 90 height 13
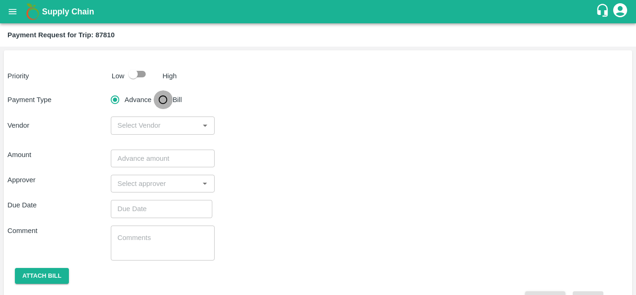
click at [163, 101] on input "Bill" at bounding box center [163, 99] width 19 height 19
radio input "true"
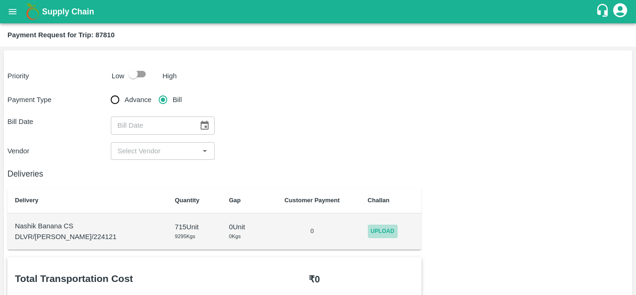
click at [370, 230] on span "Upload" at bounding box center [383, 230] width 30 height 13
click at [0, 0] on input "Upload" at bounding box center [0, 0] width 0 height 0
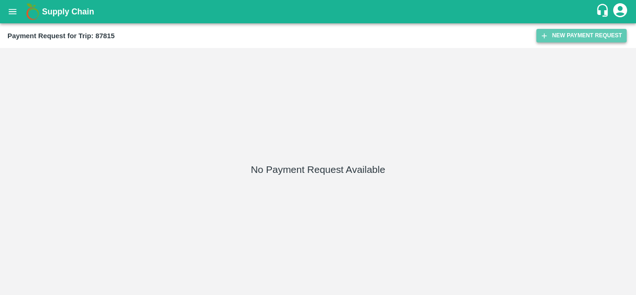
click at [578, 37] on button "New Payment Request" at bounding box center [581, 35] width 90 height 13
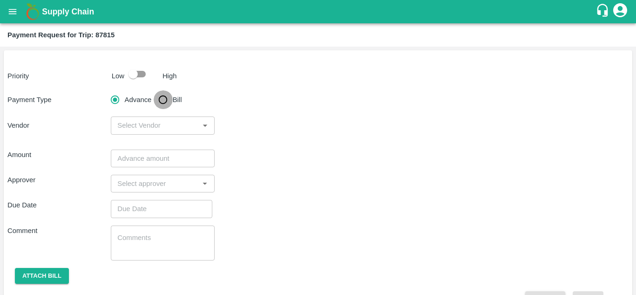
click at [167, 100] on input "Bill" at bounding box center [163, 99] width 19 height 19
radio input "true"
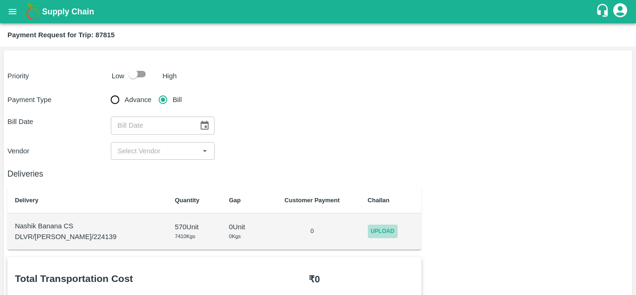
click at [374, 233] on span "Upload" at bounding box center [383, 230] width 30 height 13
click at [0, 0] on input "Upload" at bounding box center [0, 0] width 0 height 0
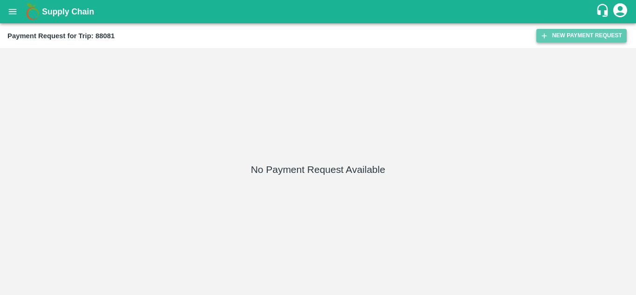
click at [567, 33] on button "New Payment Request" at bounding box center [581, 35] width 90 height 13
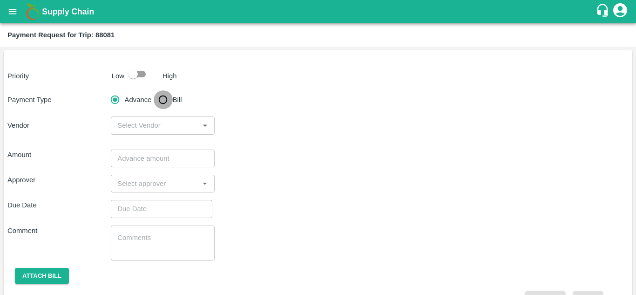
click at [165, 98] on input "Bill" at bounding box center [163, 99] width 19 height 19
radio input "true"
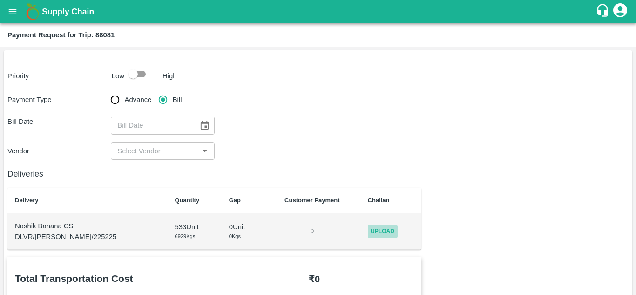
click at [381, 229] on span "Upload" at bounding box center [383, 230] width 30 height 13
click at [0, 0] on input "Upload" at bounding box center [0, 0] width 0 height 0
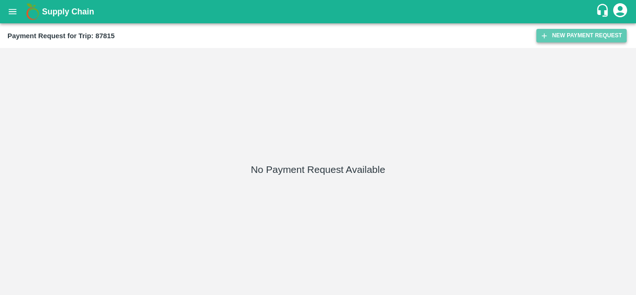
click at [600, 37] on button "New Payment Request" at bounding box center [581, 35] width 90 height 13
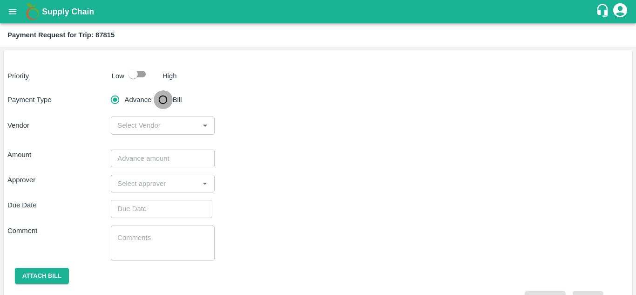
click at [161, 100] on input "Bill" at bounding box center [163, 99] width 19 height 19
radio input "true"
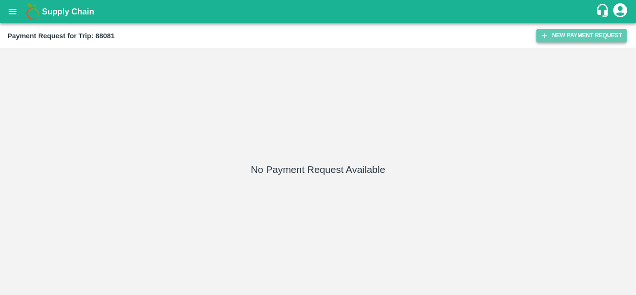
click at [585, 38] on button "New Payment Request" at bounding box center [581, 35] width 90 height 13
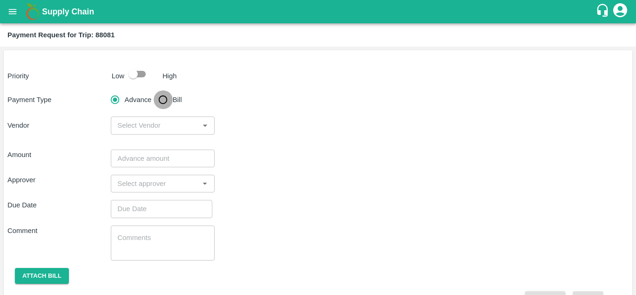
click at [165, 102] on input "Bill" at bounding box center [163, 99] width 19 height 19
radio input "true"
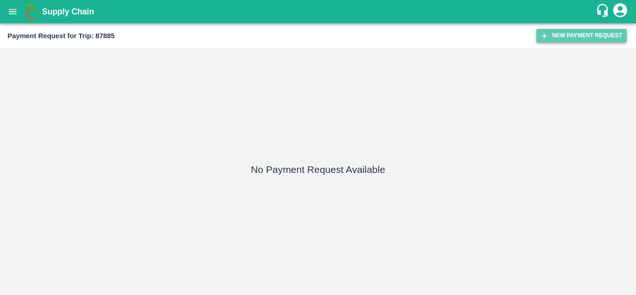
click at [581, 30] on button "New Payment Request" at bounding box center [581, 35] width 90 height 13
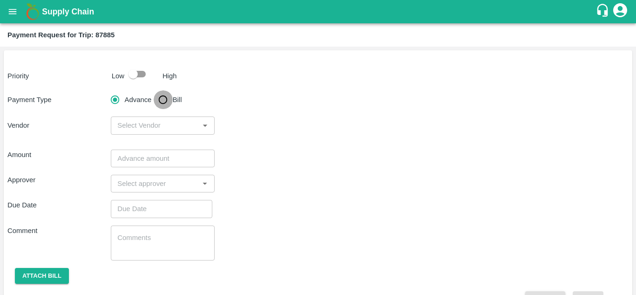
click at [163, 100] on input "Bill" at bounding box center [163, 99] width 19 height 19
radio input "true"
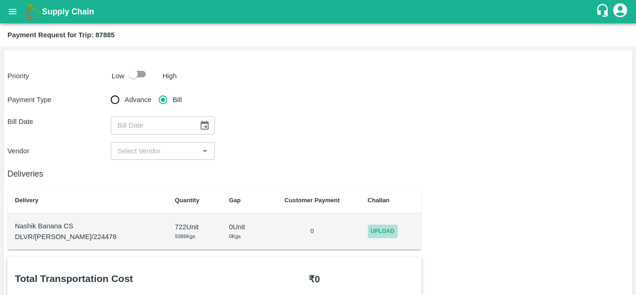
click at [378, 227] on span "Upload" at bounding box center [383, 230] width 30 height 13
click at [0, 0] on input "Upload" at bounding box center [0, 0] width 0 height 0
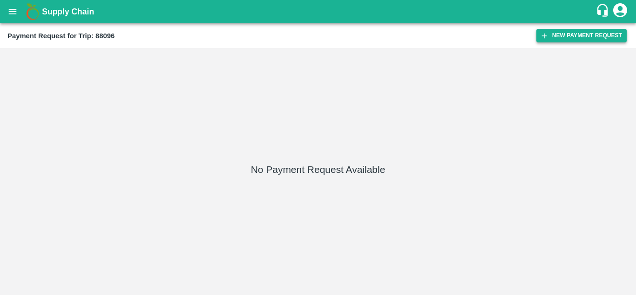
click at [583, 34] on button "New Payment Request" at bounding box center [581, 35] width 90 height 13
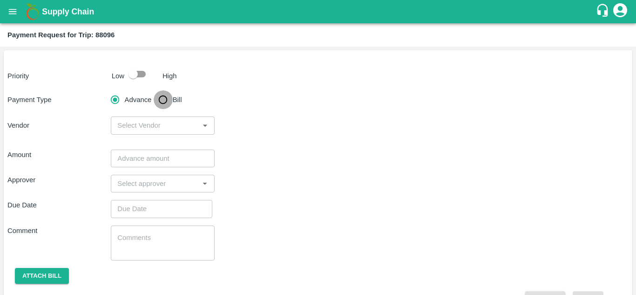
click at [168, 97] on input "Bill" at bounding box center [163, 99] width 19 height 19
radio input "true"
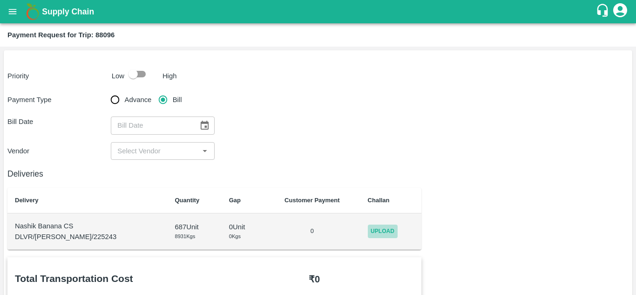
click at [376, 232] on span "Upload" at bounding box center [383, 230] width 30 height 13
click at [0, 0] on input "Upload" at bounding box center [0, 0] width 0 height 0
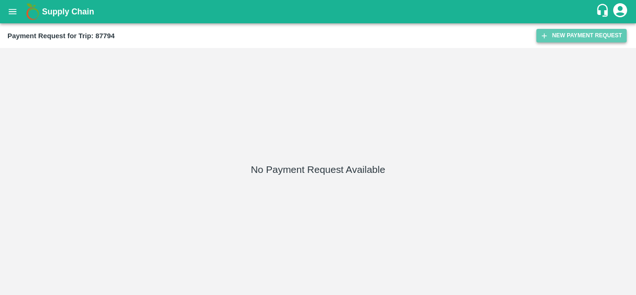
click at [579, 37] on button "New Payment Request" at bounding box center [581, 35] width 90 height 13
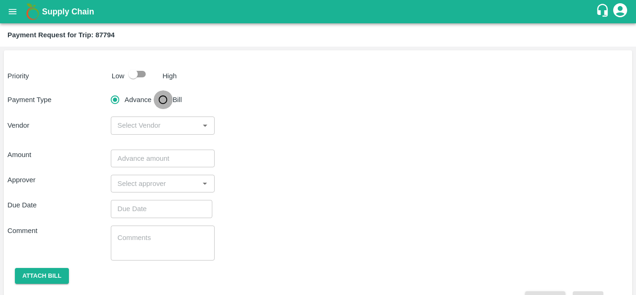
click at [164, 101] on input "Bill" at bounding box center [163, 99] width 19 height 19
radio input "true"
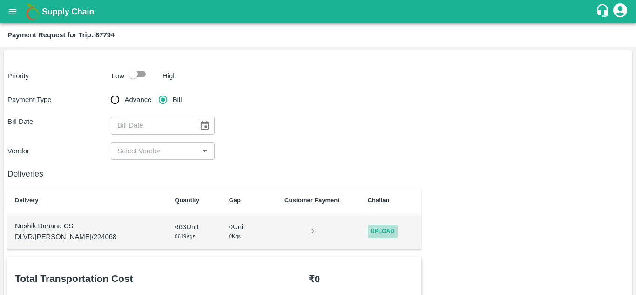
click at [377, 231] on span "Upload" at bounding box center [383, 230] width 30 height 13
click at [0, 0] on input "Upload" at bounding box center [0, 0] width 0 height 0
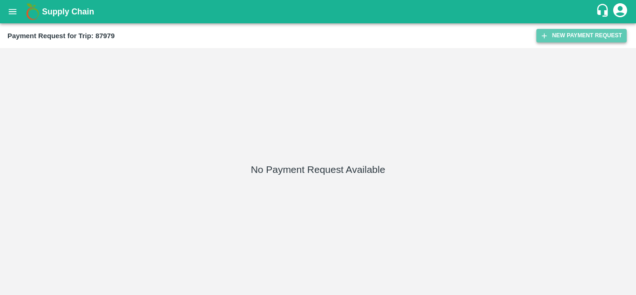
click at [569, 37] on button "New Payment Request" at bounding box center [581, 35] width 90 height 13
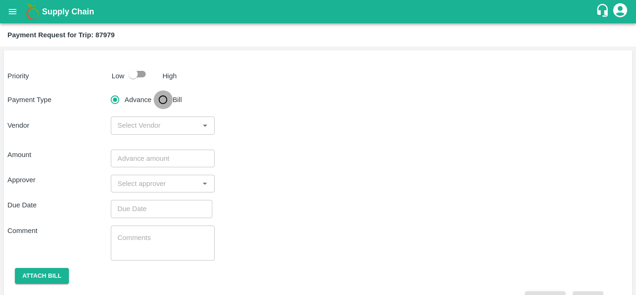
click at [163, 98] on input "Bill" at bounding box center [163, 99] width 19 height 19
radio input "true"
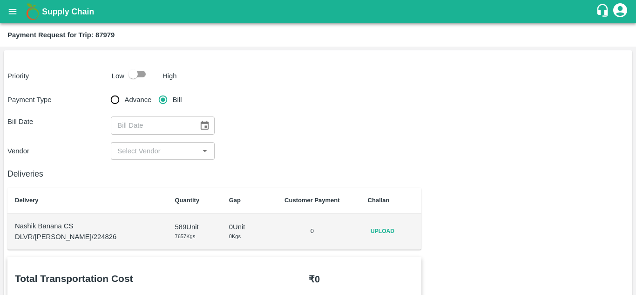
click at [385, 231] on span "Upload" at bounding box center [383, 230] width 30 height 13
click at [0, 0] on input "Upload" at bounding box center [0, 0] width 0 height 0
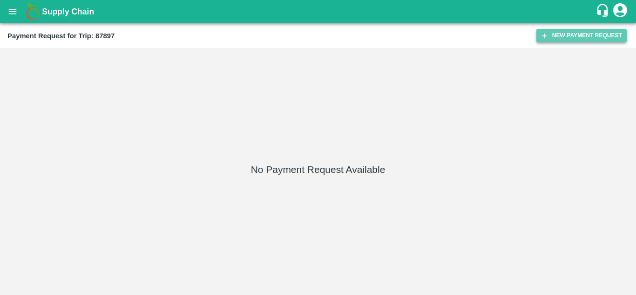
click at [577, 34] on button "New Payment Request" at bounding box center [581, 35] width 90 height 13
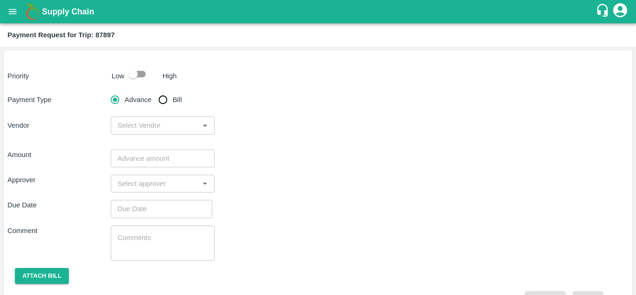
click at [165, 99] on input "Bill" at bounding box center [163, 99] width 19 height 19
radio input "true"
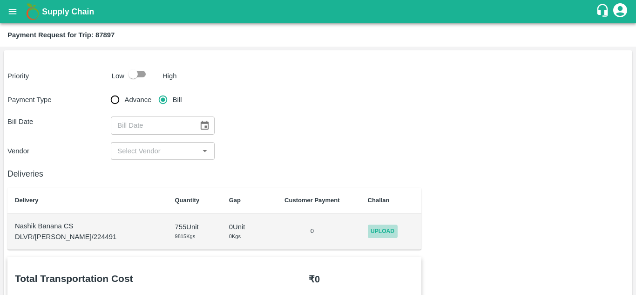
click at [376, 232] on span "Upload" at bounding box center [383, 230] width 30 height 13
click at [0, 0] on input "Upload" at bounding box center [0, 0] width 0 height 0
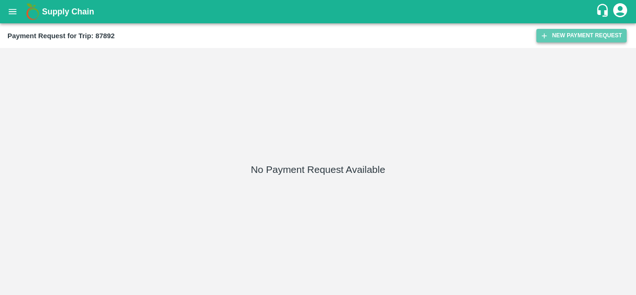
click at [586, 37] on button "New Payment Request" at bounding box center [581, 35] width 90 height 13
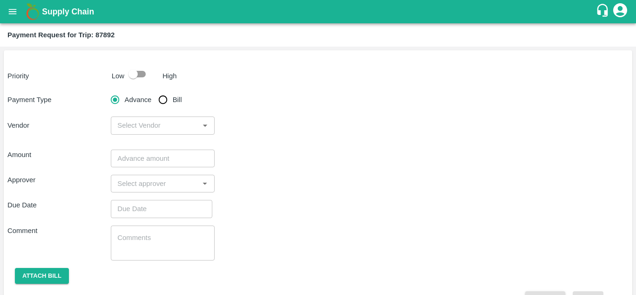
click at [164, 98] on input "Bill" at bounding box center [163, 99] width 19 height 19
radio input "true"
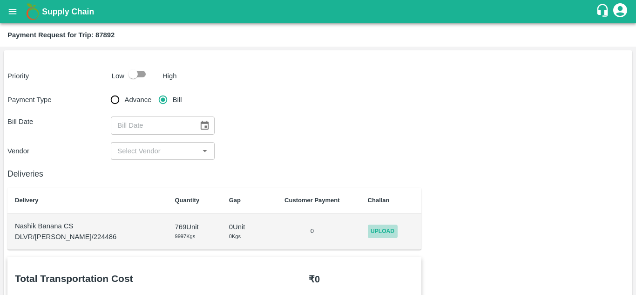
click at [382, 226] on span "Upload" at bounding box center [383, 230] width 30 height 13
click at [0, 0] on input "Upload" at bounding box center [0, 0] width 0 height 0
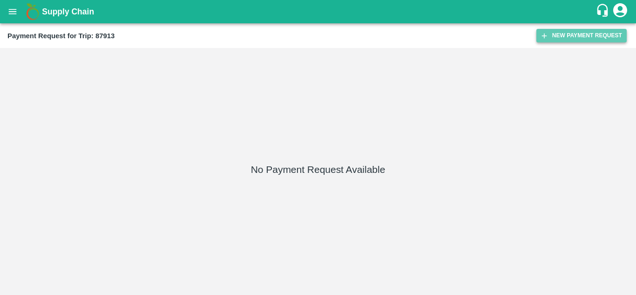
click at [569, 33] on button "New Payment Request" at bounding box center [581, 35] width 90 height 13
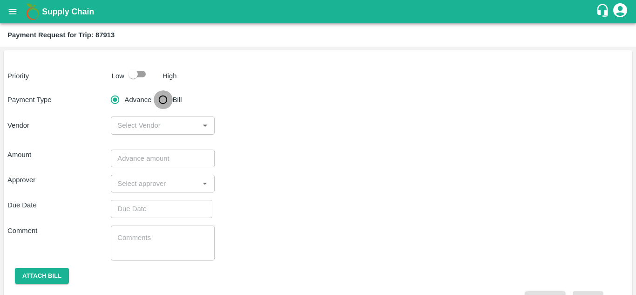
click at [162, 101] on input "Bill" at bounding box center [163, 99] width 19 height 19
radio input "true"
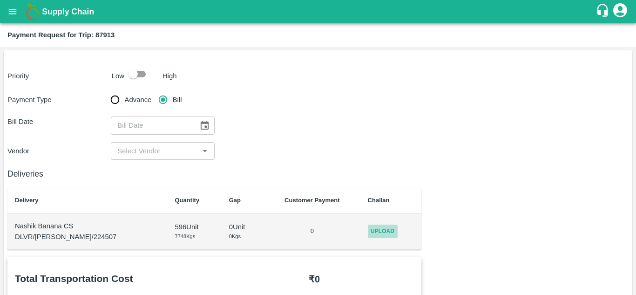
click at [368, 228] on span "Upload" at bounding box center [383, 230] width 30 height 13
click at [0, 0] on input "Upload" at bounding box center [0, 0] width 0 height 0
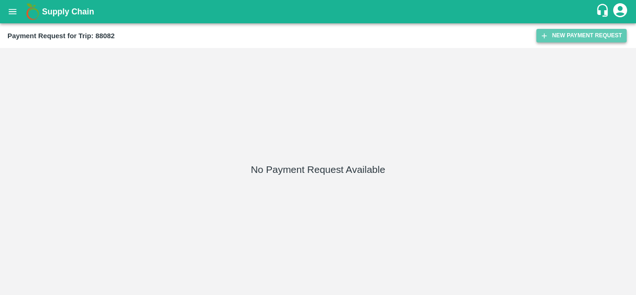
click at [563, 37] on button "New Payment Request" at bounding box center [581, 35] width 90 height 13
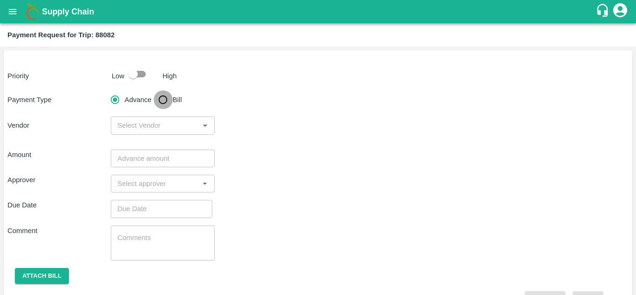
click at [163, 102] on input "Bill" at bounding box center [163, 99] width 19 height 19
radio input "true"
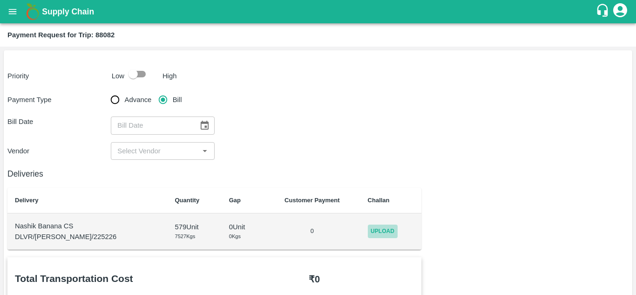
click at [377, 229] on span "Upload" at bounding box center [383, 230] width 30 height 13
click at [0, 0] on input "Upload" at bounding box center [0, 0] width 0 height 0
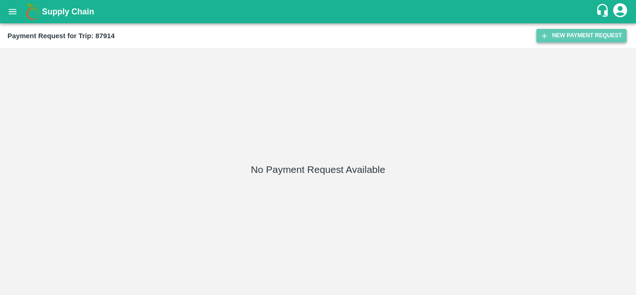
click at [606, 29] on button "New Payment Request" at bounding box center [581, 35] width 90 height 13
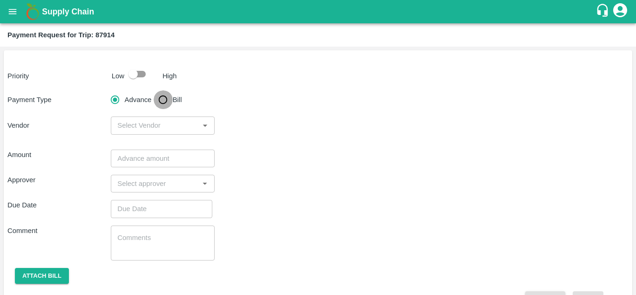
click at [162, 98] on input "Bill" at bounding box center [163, 99] width 19 height 19
radio input "true"
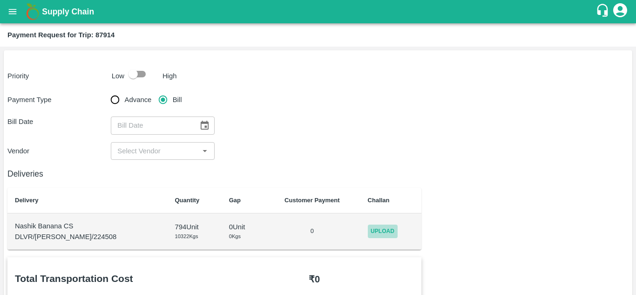
click at [385, 229] on span "Upload" at bounding box center [383, 230] width 30 height 13
click at [0, 0] on input "Upload" at bounding box center [0, 0] width 0 height 0
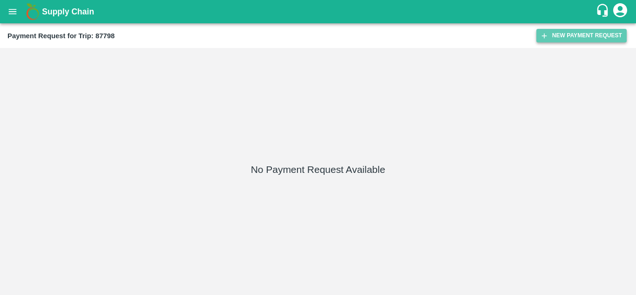
click at [574, 39] on button "New Payment Request" at bounding box center [581, 35] width 90 height 13
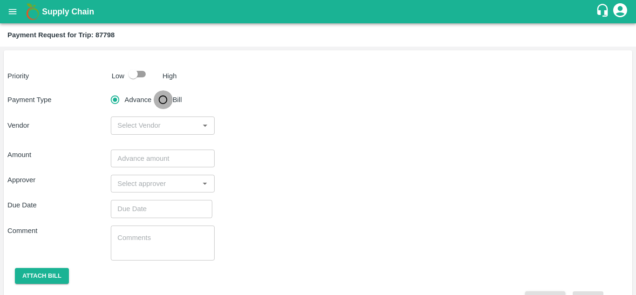
click at [166, 99] on input "Bill" at bounding box center [163, 99] width 19 height 19
radio input "true"
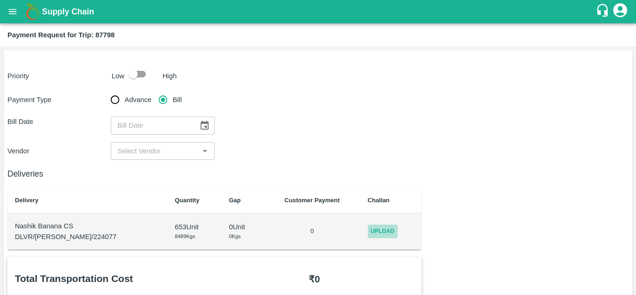
click at [375, 228] on span "Upload" at bounding box center [383, 230] width 30 height 13
click at [0, 0] on input "Upload" at bounding box center [0, 0] width 0 height 0
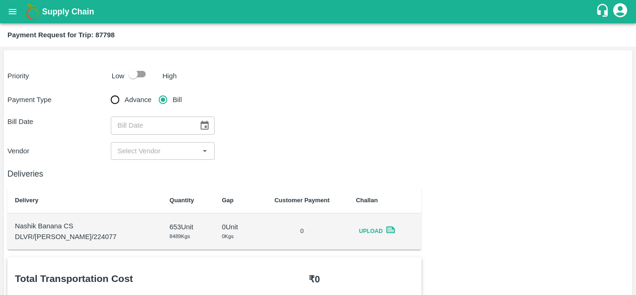
scroll to position [103, 0]
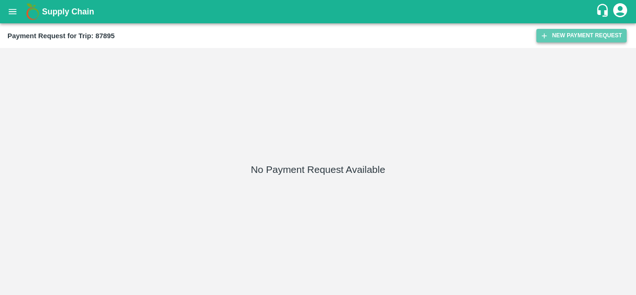
click at [561, 33] on button "New Payment Request" at bounding box center [581, 35] width 90 height 13
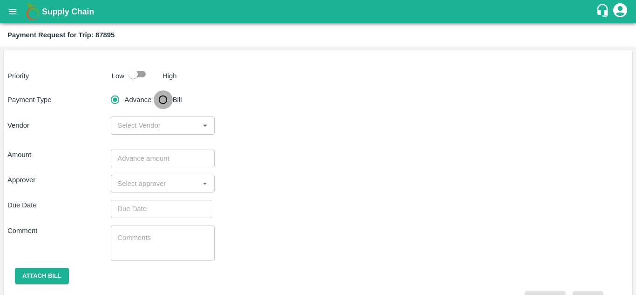
click at [161, 103] on input "Bill" at bounding box center [163, 99] width 19 height 19
radio input "true"
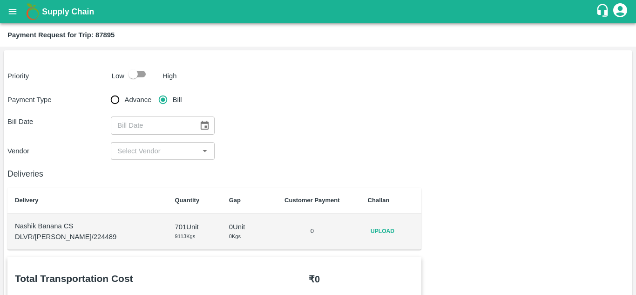
click at [376, 228] on span "Upload" at bounding box center [383, 230] width 30 height 13
click at [0, 0] on input "Upload" at bounding box center [0, 0] width 0 height 0
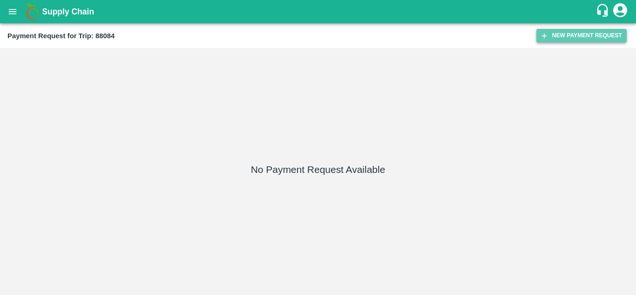
click at [558, 39] on button "New Payment Request" at bounding box center [581, 35] width 90 height 13
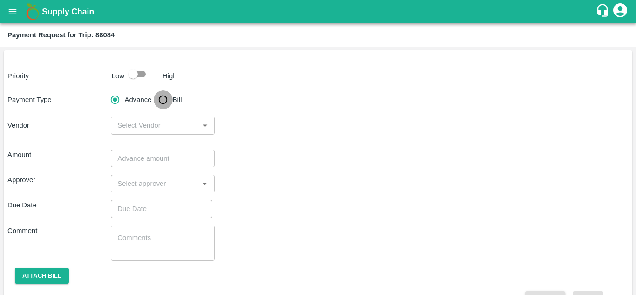
click at [161, 95] on input "Bill" at bounding box center [163, 99] width 19 height 19
radio input "true"
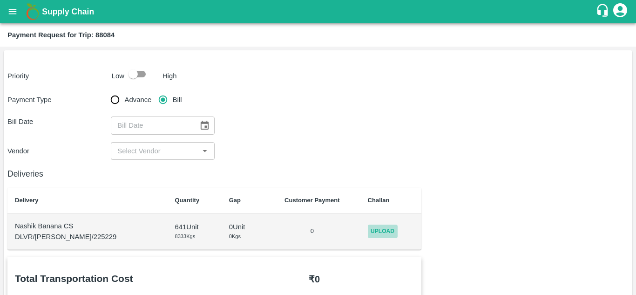
click at [382, 234] on span "Upload" at bounding box center [383, 230] width 30 height 13
click at [0, 0] on input "Upload" at bounding box center [0, 0] width 0 height 0
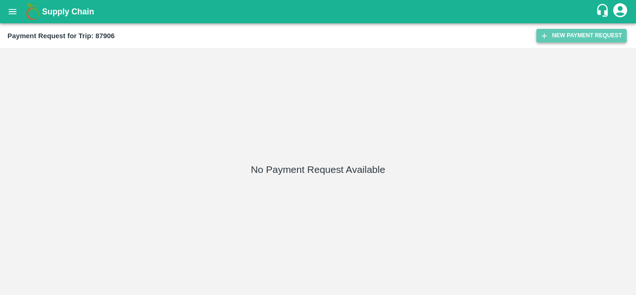
click at [562, 38] on button "New Payment Request" at bounding box center [581, 35] width 90 height 13
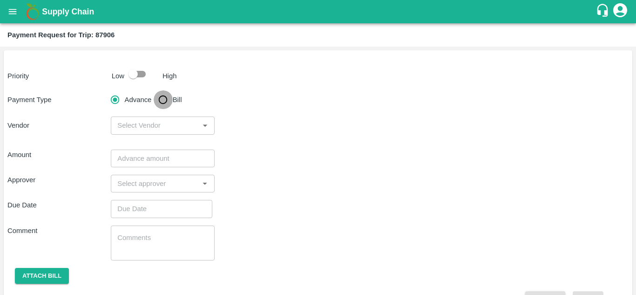
click at [163, 101] on input "Bill" at bounding box center [163, 99] width 19 height 19
radio input "true"
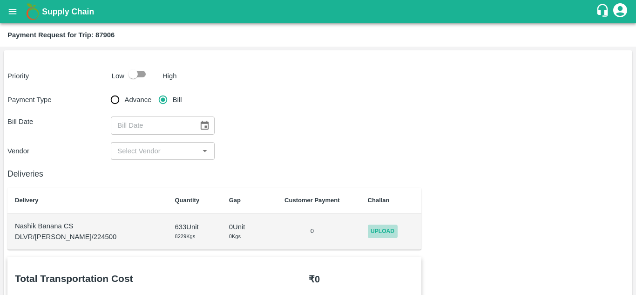
click at [381, 234] on span "Upload" at bounding box center [383, 230] width 30 height 13
click at [0, 0] on input "Upload" at bounding box center [0, 0] width 0 height 0
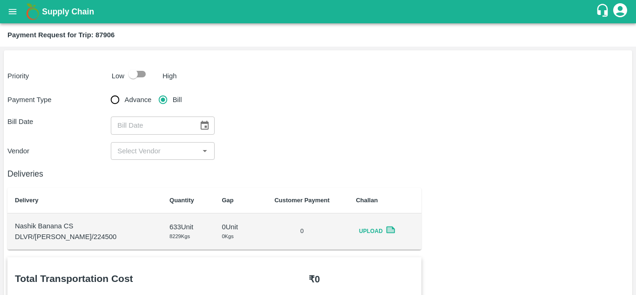
scroll to position [108, 0]
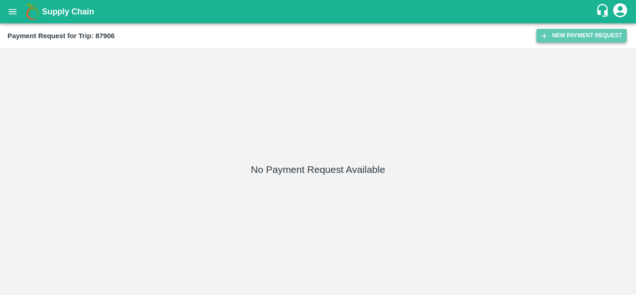
click at [582, 33] on button "New Payment Request" at bounding box center [581, 35] width 90 height 13
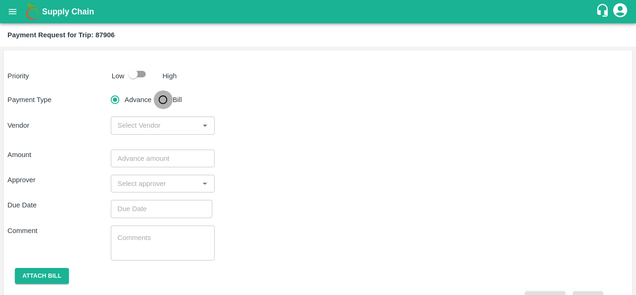
click at [162, 95] on input "Bill" at bounding box center [163, 99] width 19 height 19
radio input "true"
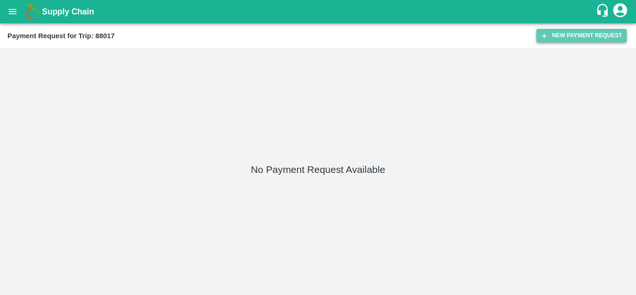
click at [566, 30] on button "New Payment Request" at bounding box center [581, 35] width 90 height 13
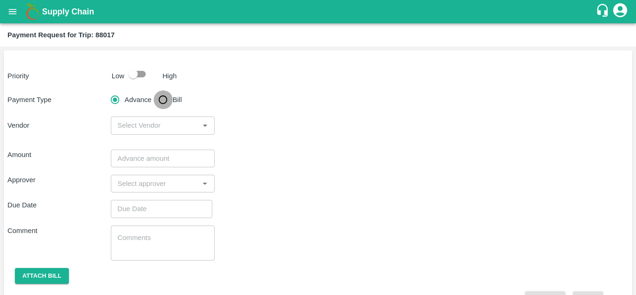
click at [168, 98] on input "Bill" at bounding box center [163, 99] width 19 height 19
radio input "true"
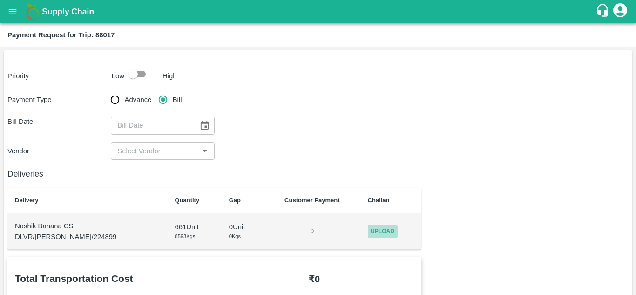
click at [376, 228] on span "Upload" at bounding box center [383, 230] width 30 height 13
click at [0, 0] on input "Upload" at bounding box center [0, 0] width 0 height 0
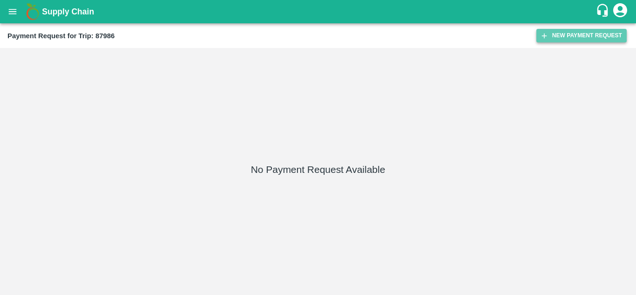
click at [566, 38] on button "New Payment Request" at bounding box center [581, 35] width 90 height 13
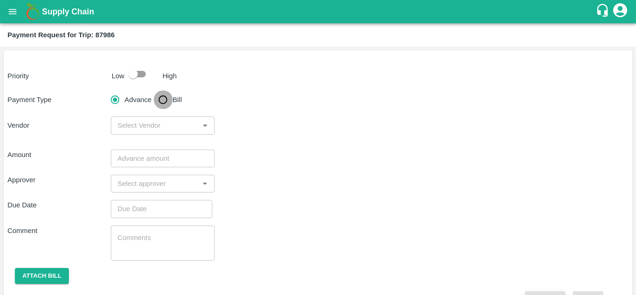
click at [161, 101] on input "Bill" at bounding box center [163, 99] width 19 height 19
radio input "true"
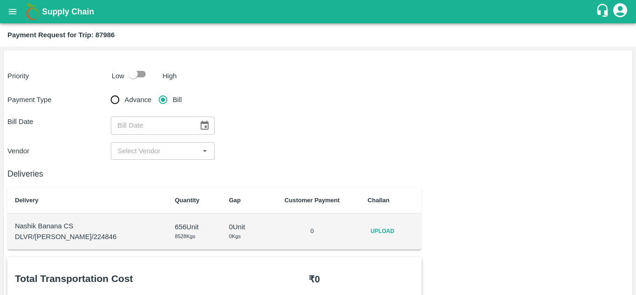
click at [360, 225] on td "Upload" at bounding box center [390, 231] width 61 height 36
click at [369, 229] on span "Upload" at bounding box center [383, 230] width 30 height 13
click at [0, 0] on input "Upload" at bounding box center [0, 0] width 0 height 0
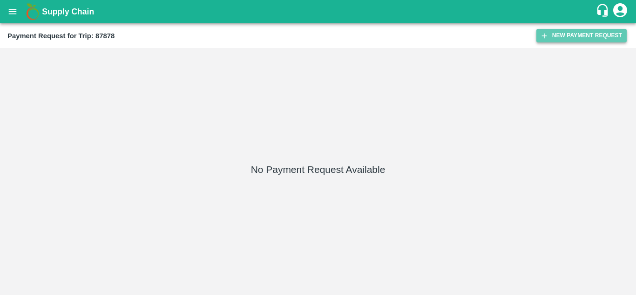
click at [581, 34] on button "New Payment Request" at bounding box center [581, 35] width 90 height 13
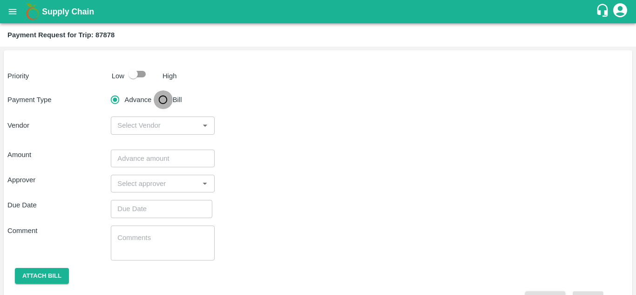
click at [161, 97] on input "Bill" at bounding box center [163, 99] width 19 height 19
radio input "true"
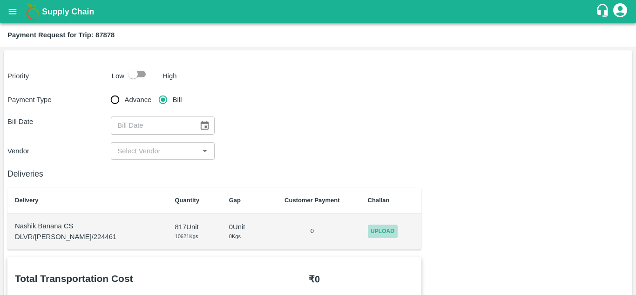
click at [378, 226] on span "Upload" at bounding box center [383, 230] width 30 height 13
click at [0, 0] on input "Upload" at bounding box center [0, 0] width 0 height 0
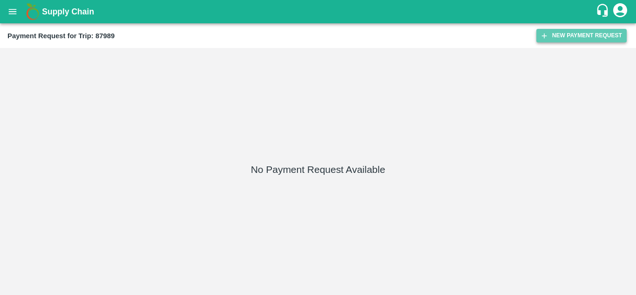
click at [576, 34] on button "New Payment Request" at bounding box center [581, 35] width 90 height 13
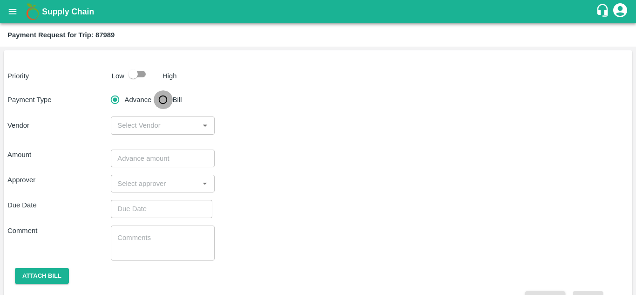
click at [163, 101] on input "Bill" at bounding box center [163, 99] width 19 height 19
radio input "true"
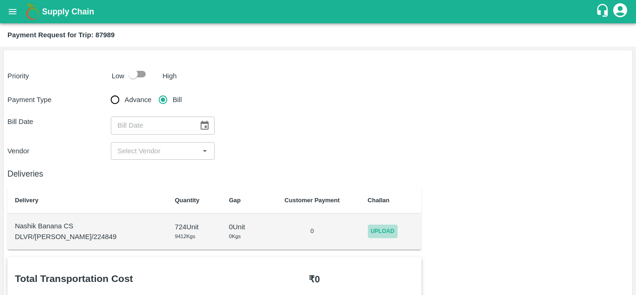
click at [382, 227] on span "Upload" at bounding box center [383, 230] width 30 height 13
click at [0, 0] on input "Upload" at bounding box center [0, 0] width 0 height 0
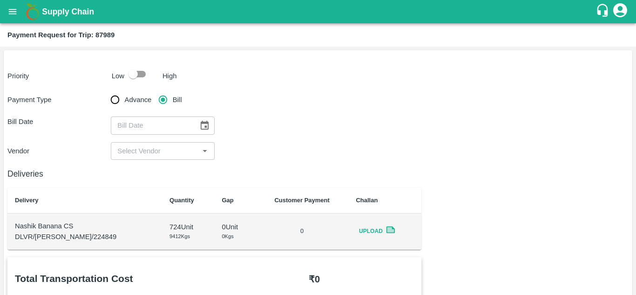
scroll to position [0, 0]
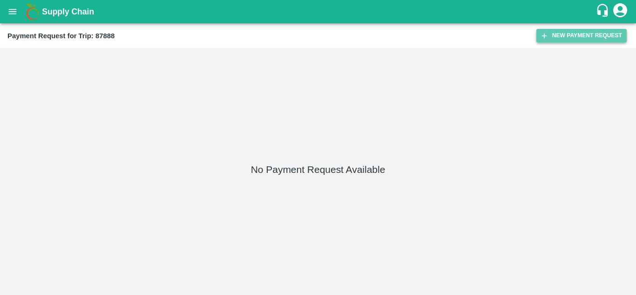
click at [568, 33] on button "New Payment Request" at bounding box center [581, 35] width 90 height 13
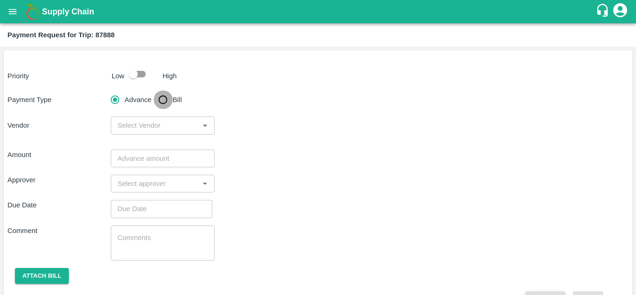
click at [163, 99] on input "Bill" at bounding box center [163, 99] width 19 height 19
radio input "true"
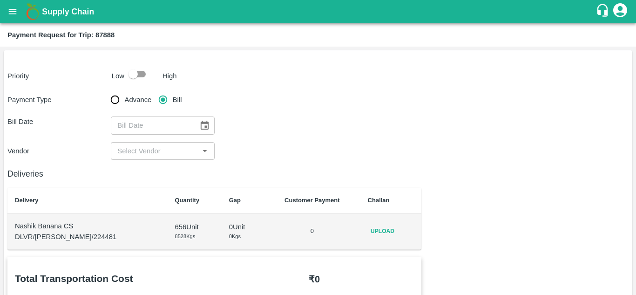
click at [368, 231] on span "Upload" at bounding box center [383, 230] width 30 height 13
click at [0, 0] on input "Upload" at bounding box center [0, 0] width 0 height 0
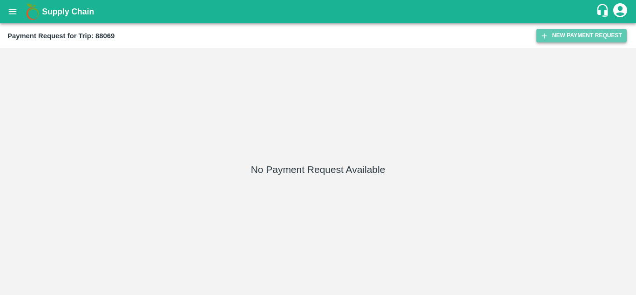
click at [579, 41] on button "New Payment Request" at bounding box center [581, 35] width 90 height 13
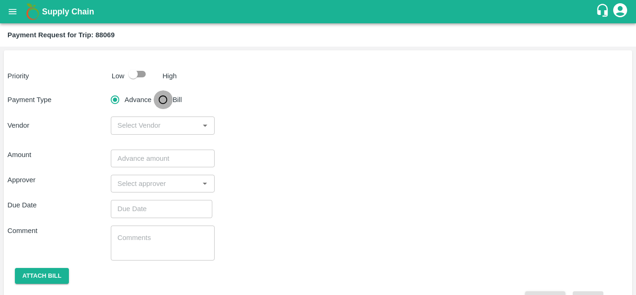
click at [163, 101] on input "Bill" at bounding box center [163, 99] width 19 height 19
radio input "true"
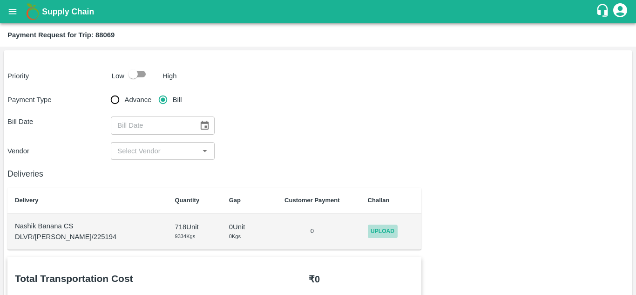
click at [376, 230] on span "Upload" at bounding box center [383, 230] width 30 height 13
click at [0, 0] on input "Upload" at bounding box center [0, 0] width 0 height 0
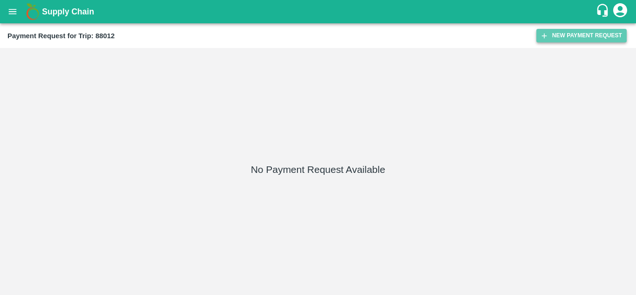
click at [567, 34] on button "New Payment Request" at bounding box center [581, 35] width 90 height 13
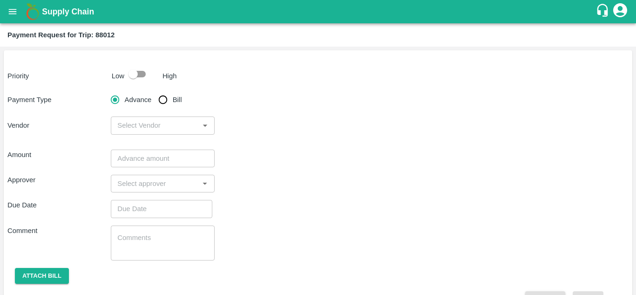
click at [166, 97] on input "Bill" at bounding box center [163, 99] width 19 height 19
radio input "true"
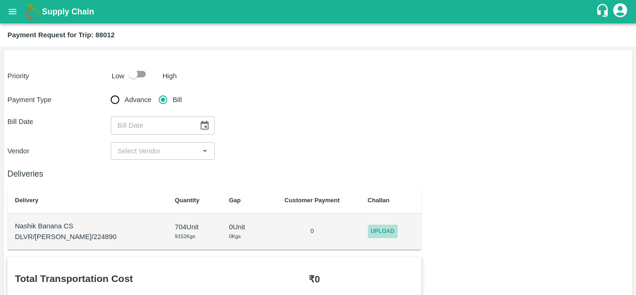
click at [373, 231] on span "Upload" at bounding box center [383, 230] width 30 height 13
click at [0, 0] on input "Upload" at bounding box center [0, 0] width 0 height 0
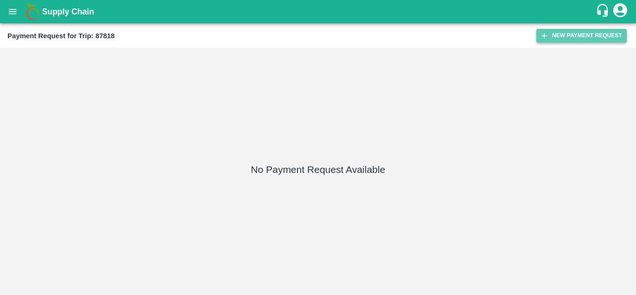
click at [583, 34] on button "New Payment Request" at bounding box center [581, 35] width 90 height 13
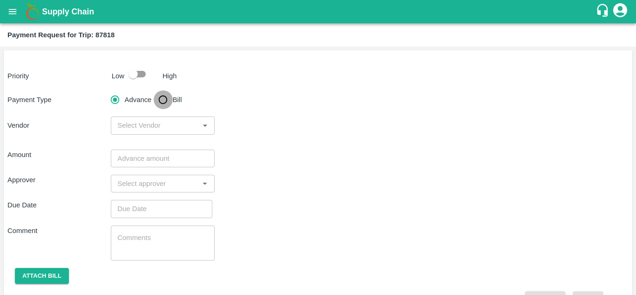
click at [162, 95] on input "Bill" at bounding box center [163, 99] width 19 height 19
radio input "true"
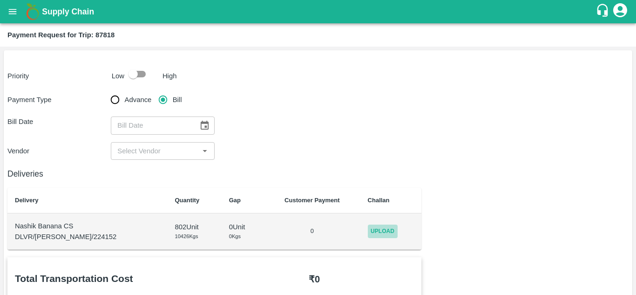
click at [368, 229] on span "Upload" at bounding box center [383, 230] width 30 height 13
click at [0, 0] on input "Upload" at bounding box center [0, 0] width 0 height 0
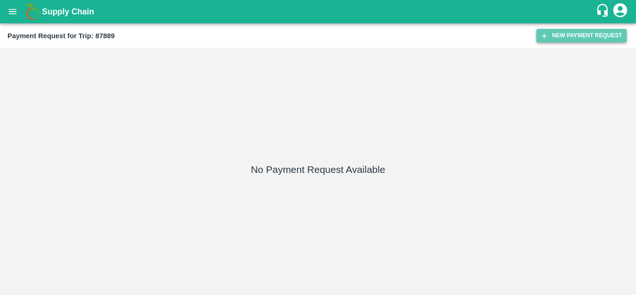
click at [565, 39] on button "New Payment Request" at bounding box center [581, 35] width 90 height 13
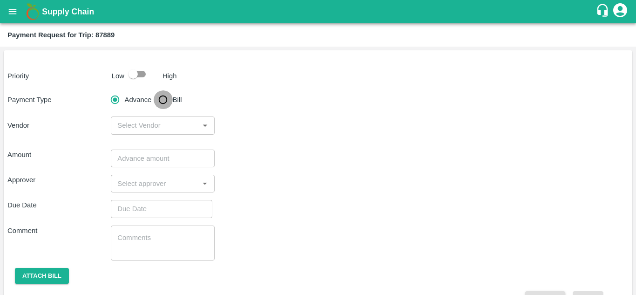
click at [158, 98] on input "Bill" at bounding box center [163, 99] width 19 height 19
radio input "true"
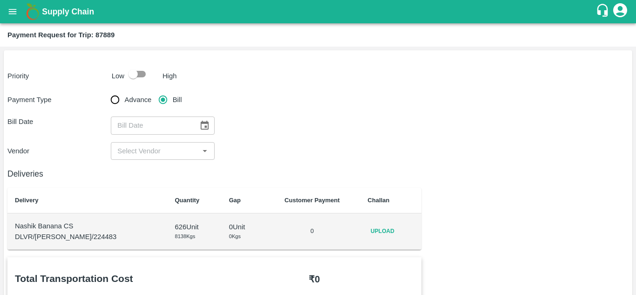
click at [378, 223] on td "Upload" at bounding box center [390, 231] width 61 height 36
click at [379, 227] on span "Upload" at bounding box center [383, 230] width 30 height 13
click at [0, 0] on input "Upload" at bounding box center [0, 0] width 0 height 0
